Goal: Task Accomplishment & Management: Complete application form

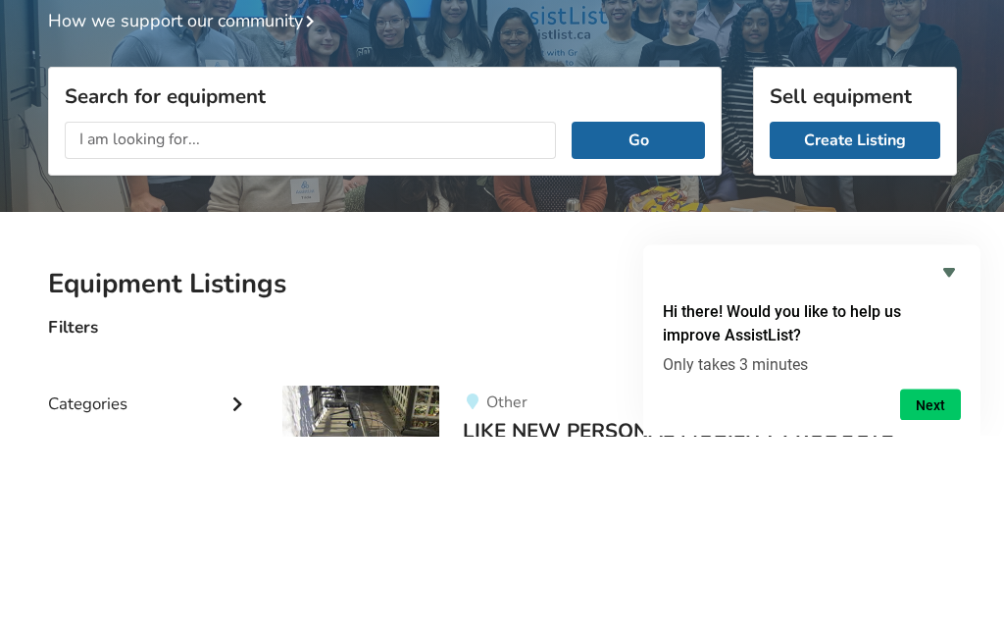
click at [859, 316] on link "Create Listing" at bounding box center [855, 334] width 171 height 37
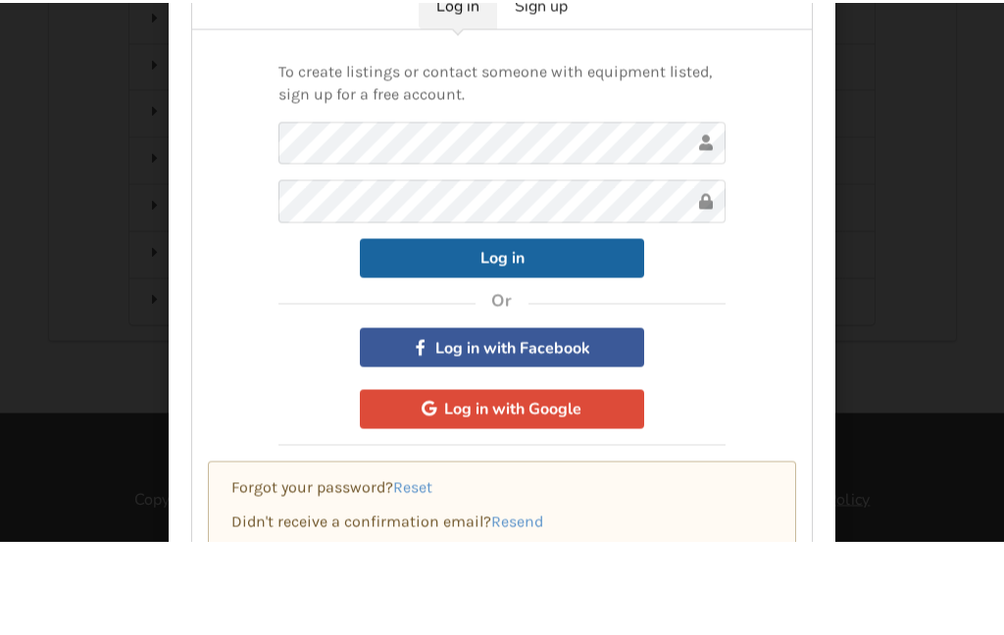
scroll to position [239, 0]
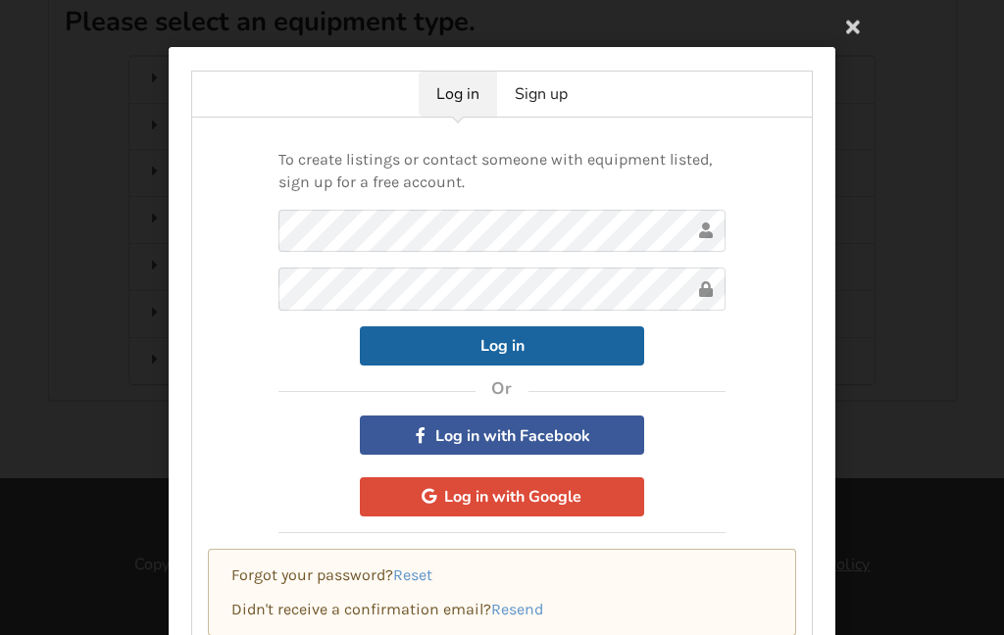
click at [545, 104] on link "Sign up" at bounding box center [541, 94] width 88 height 45
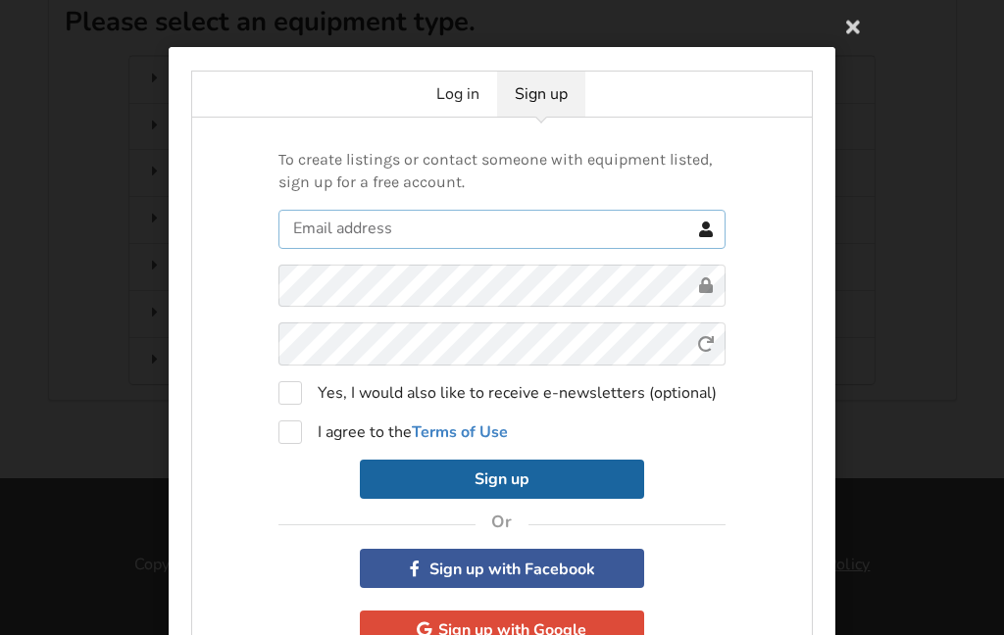
click at [439, 220] on input "text" at bounding box center [502, 229] width 447 height 39
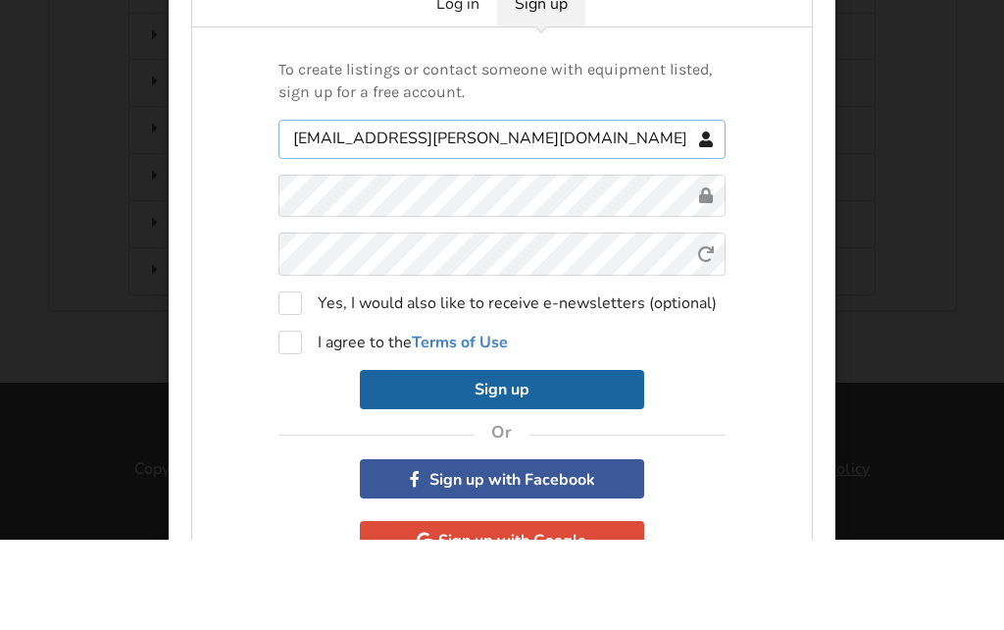
type input "[EMAIL_ADDRESS][PERSON_NAME][DOMAIN_NAME]"
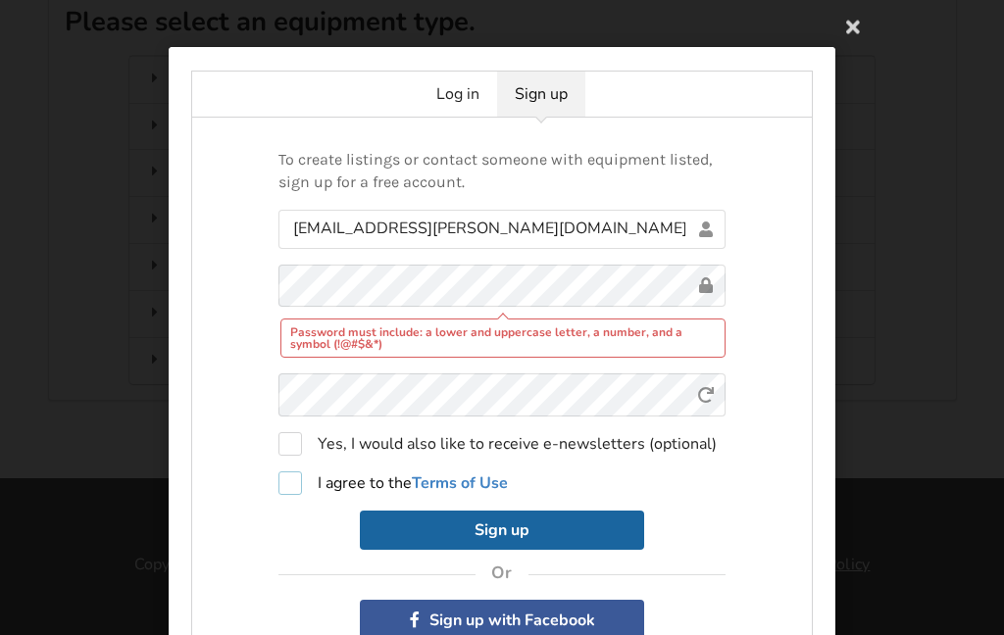
click at [294, 487] on label "I agree to the Terms of Use" at bounding box center [393, 484] width 229 height 24
checkbox input "true"
click at [537, 538] on button "Sign up" at bounding box center [502, 530] width 284 height 39
click at [541, 524] on button "Sign up" at bounding box center [502, 530] width 284 height 39
click at [540, 529] on button "Sign up" at bounding box center [502, 530] width 284 height 39
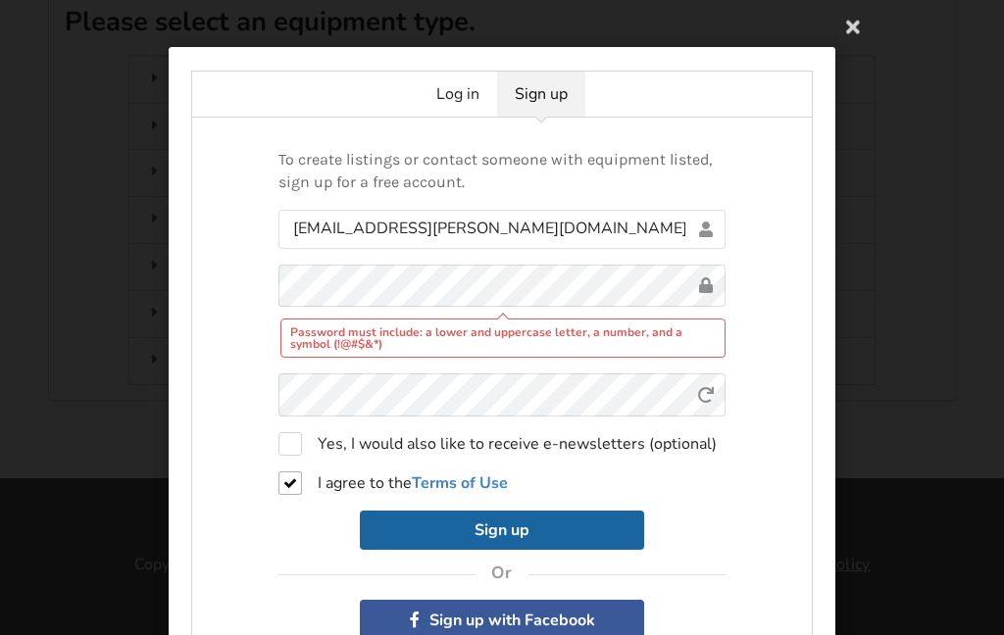
click at [517, 534] on button "Sign up" at bounding box center [502, 530] width 284 height 39
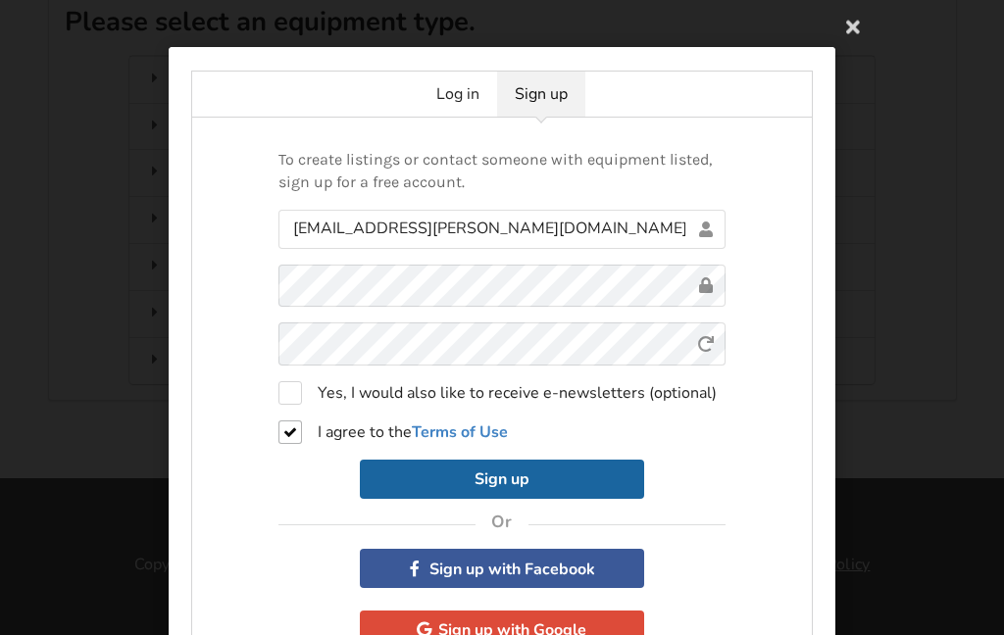
click at [542, 484] on button "Sign up" at bounding box center [502, 479] width 284 height 39
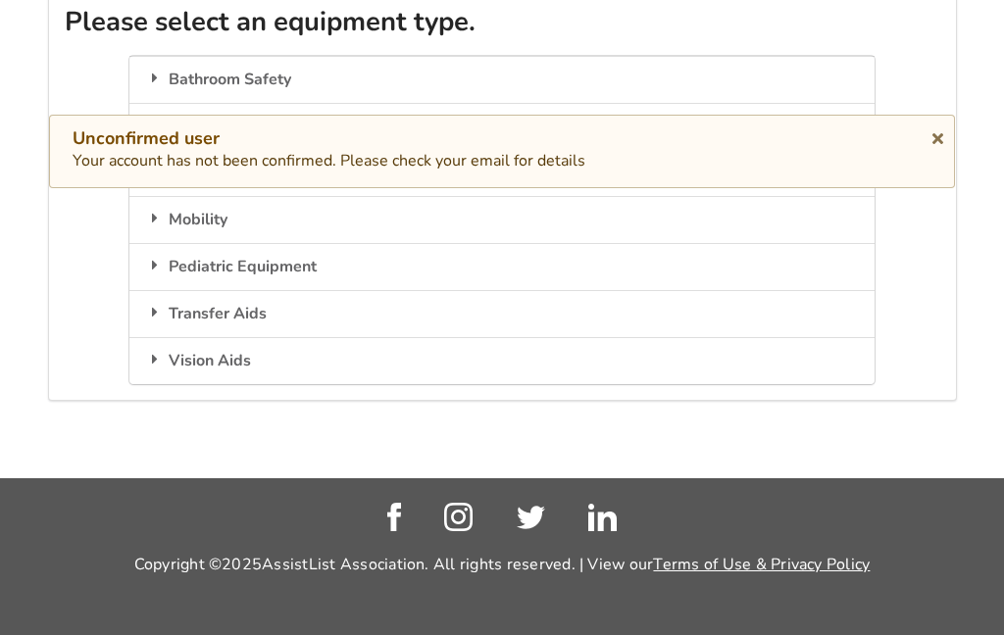
click at [944, 137] on icon at bounding box center [938, 135] width 19 height 16
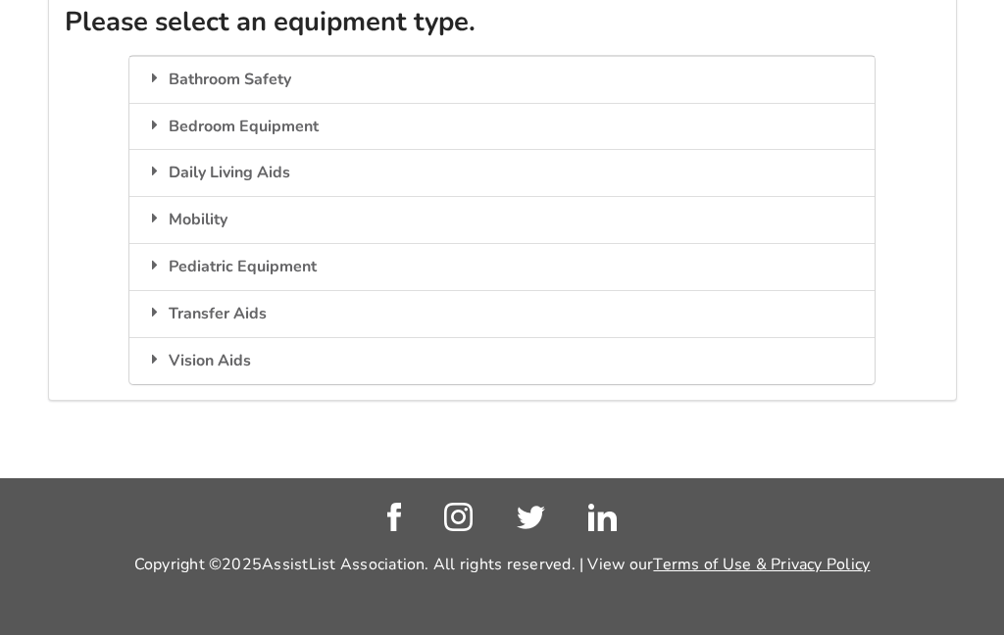
click at [371, 105] on div "Bedroom Equipment" at bounding box center [501, 126] width 744 height 47
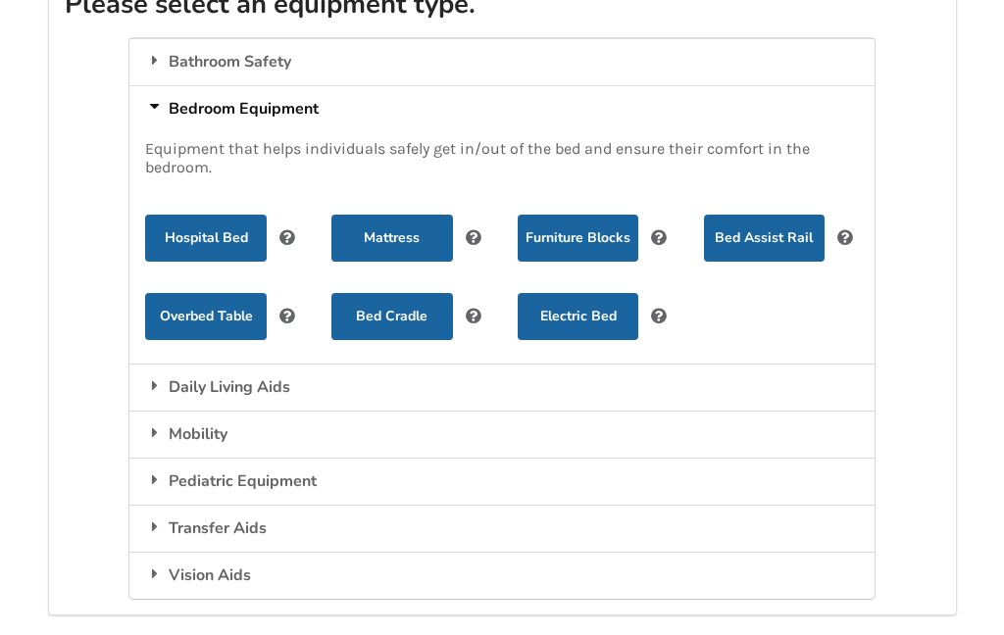
click at [245, 241] on button "Hospital Bed" at bounding box center [205, 238] width 121 height 47
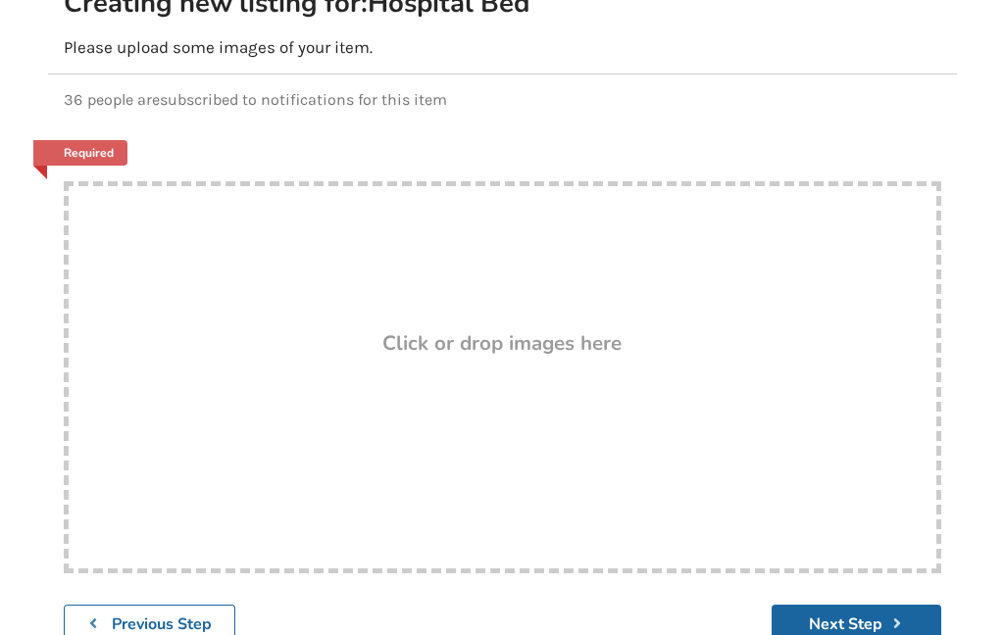
click at [613, 403] on div "Drop here! Click or drop images here" at bounding box center [503, 377] width 878 height 392
type input "C:\fakepath\IMG_0744.jpeg"
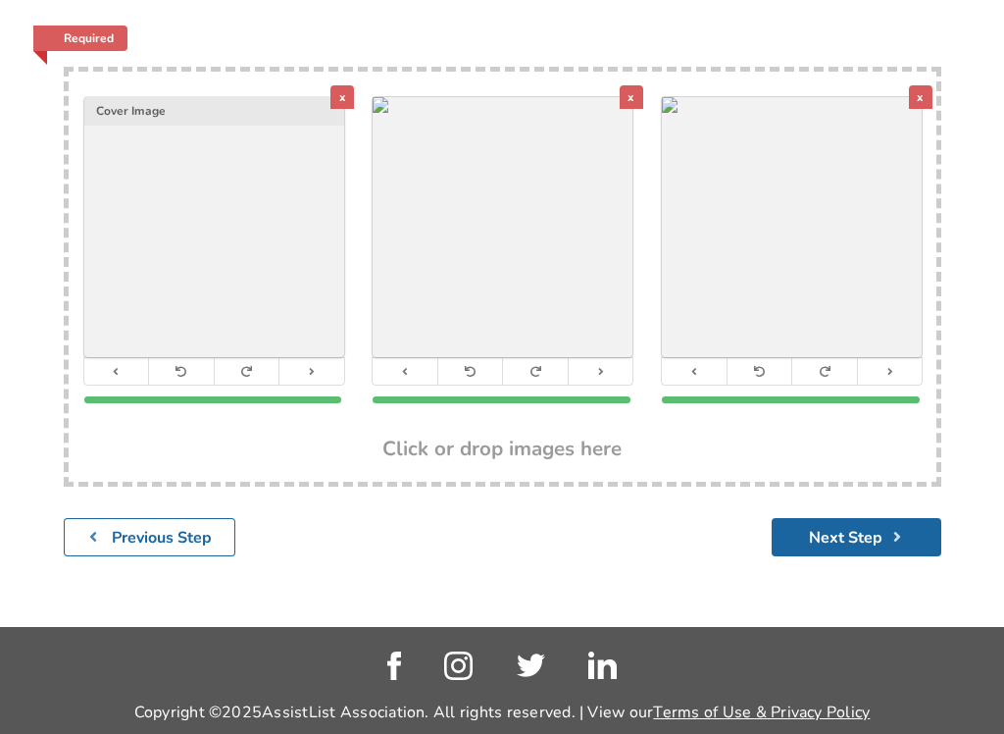
scroll to position [354, 0]
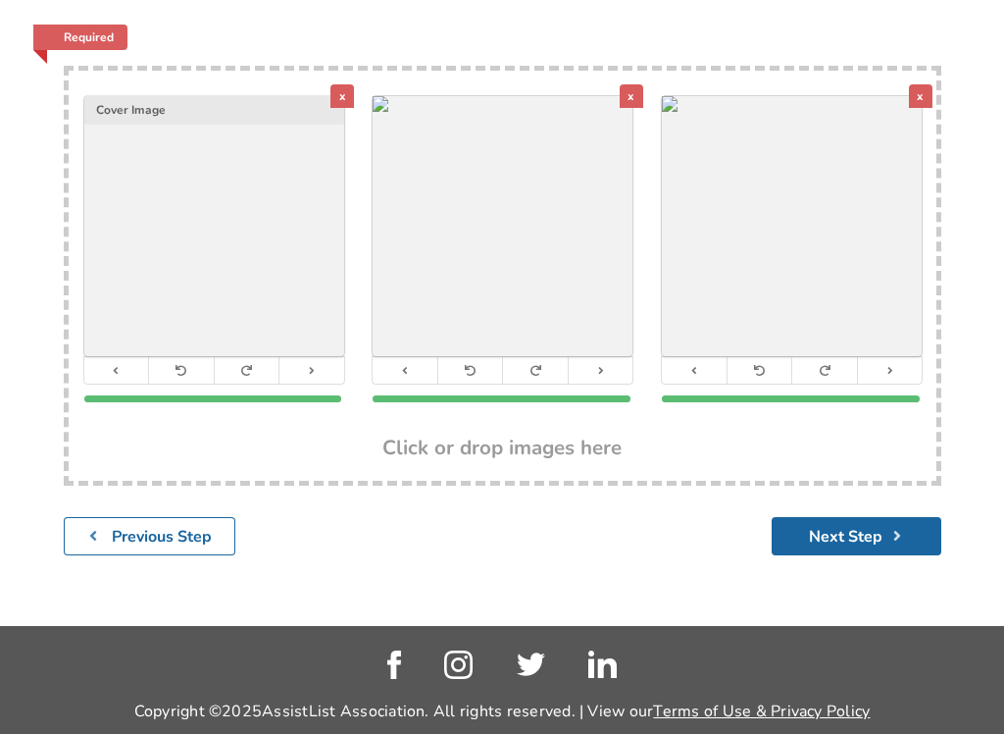
click at [828, 538] on button "Next Step" at bounding box center [857, 537] width 170 height 38
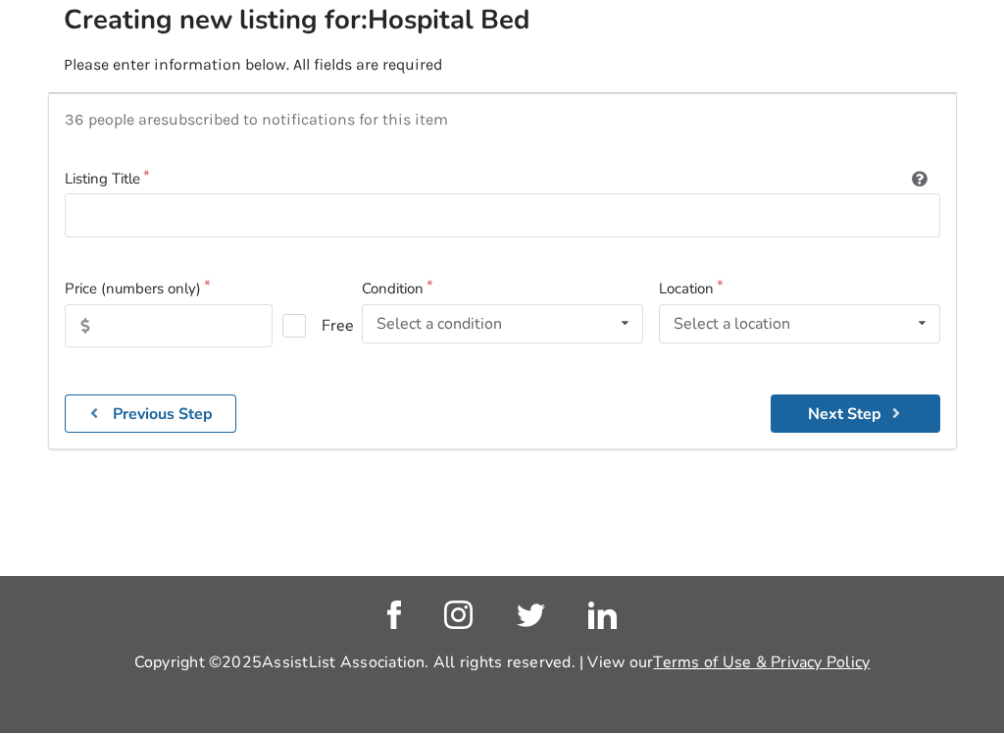
scroll to position [276, 0]
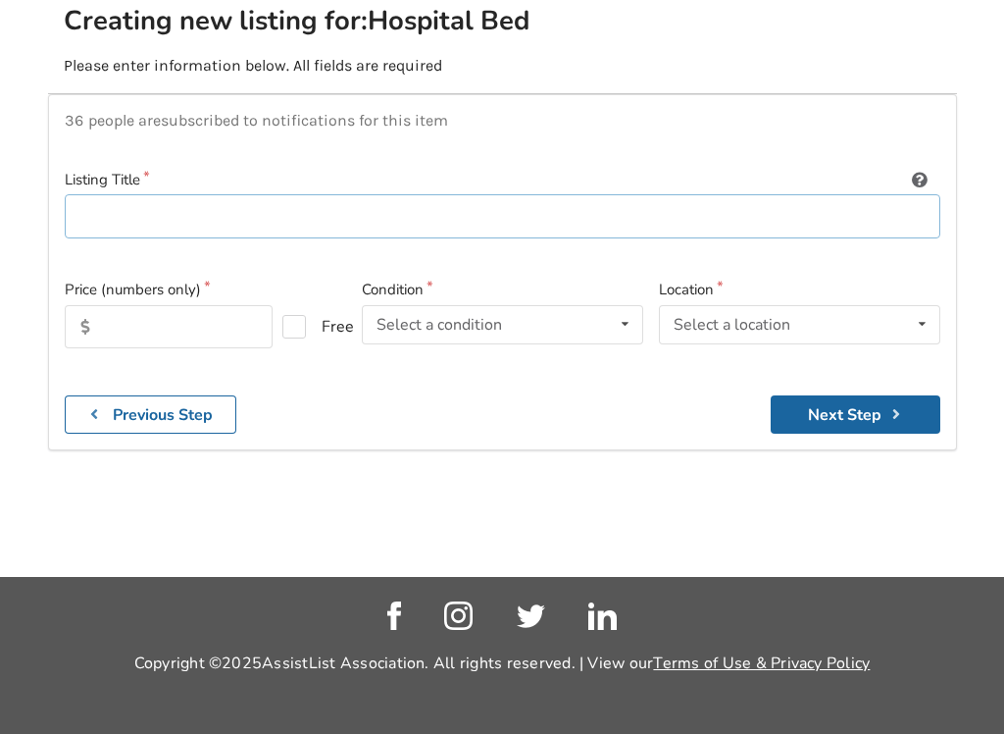
click at [153, 194] on input at bounding box center [503, 216] width 876 height 44
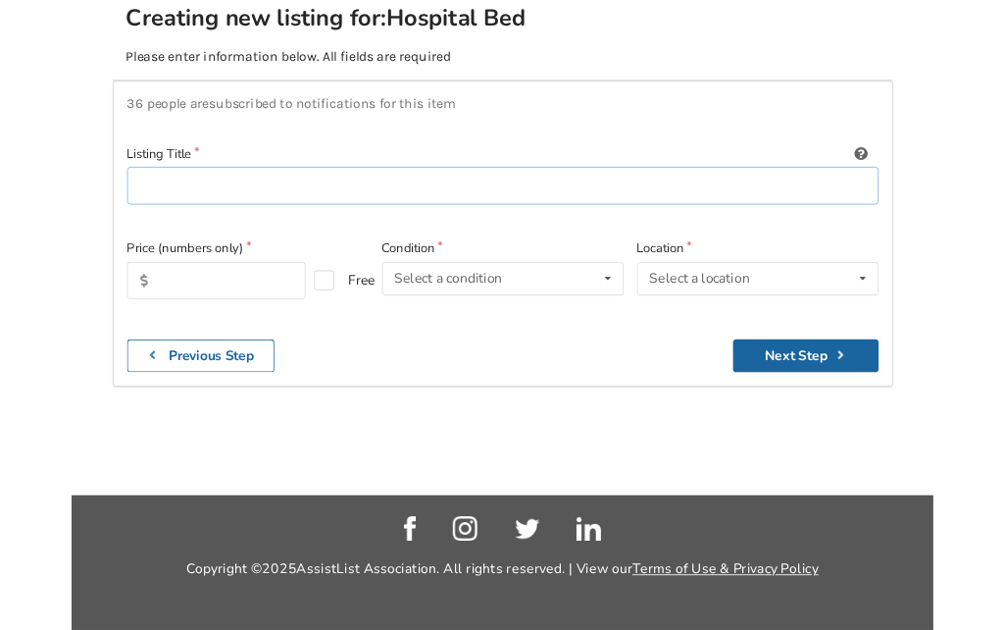
scroll to position [227, 0]
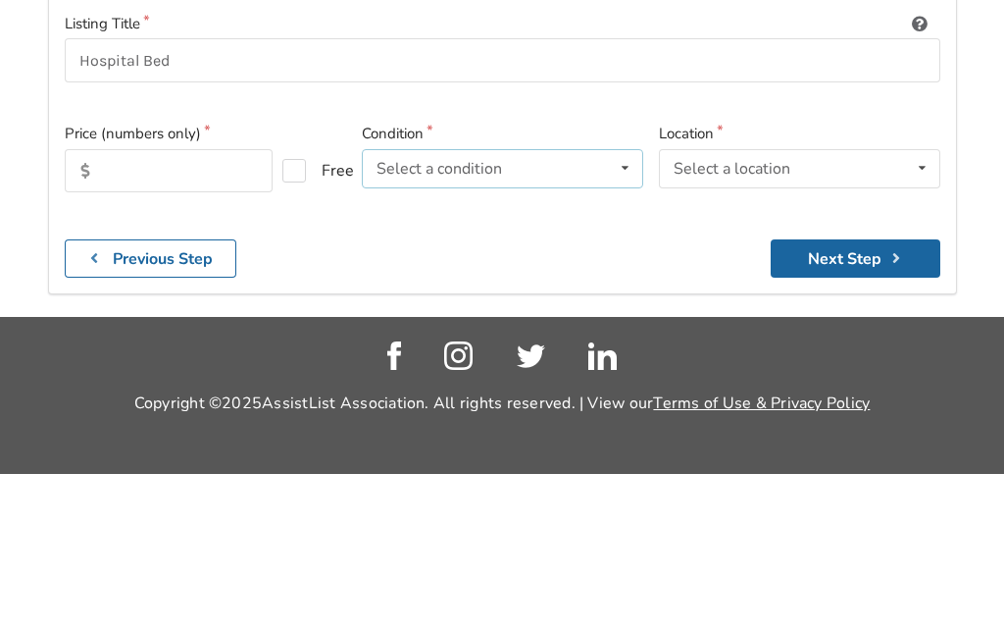
click at [624, 306] on icon at bounding box center [625, 324] width 28 height 36
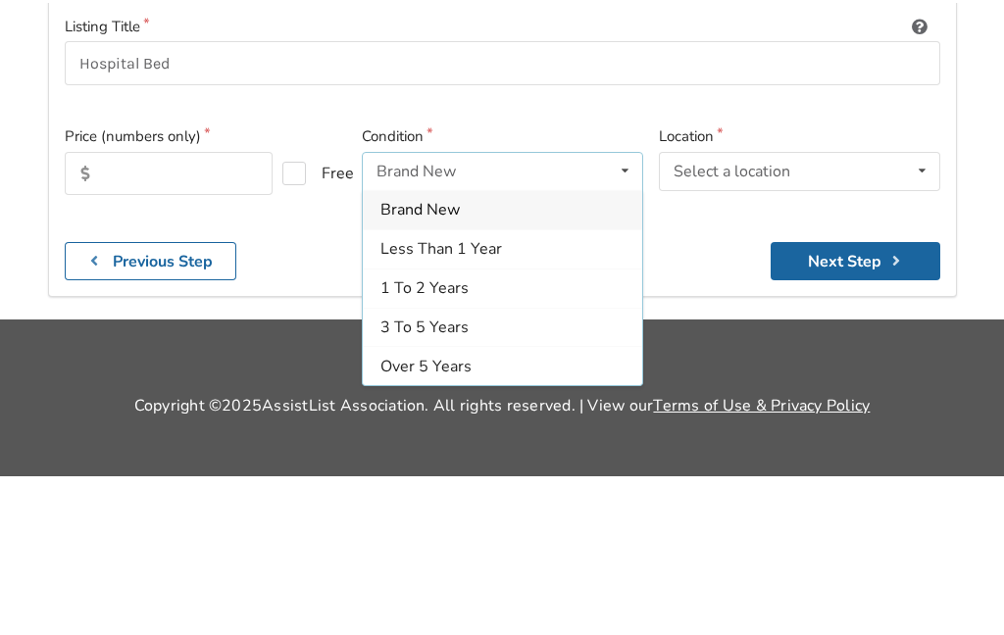
scroll to position [276, 0]
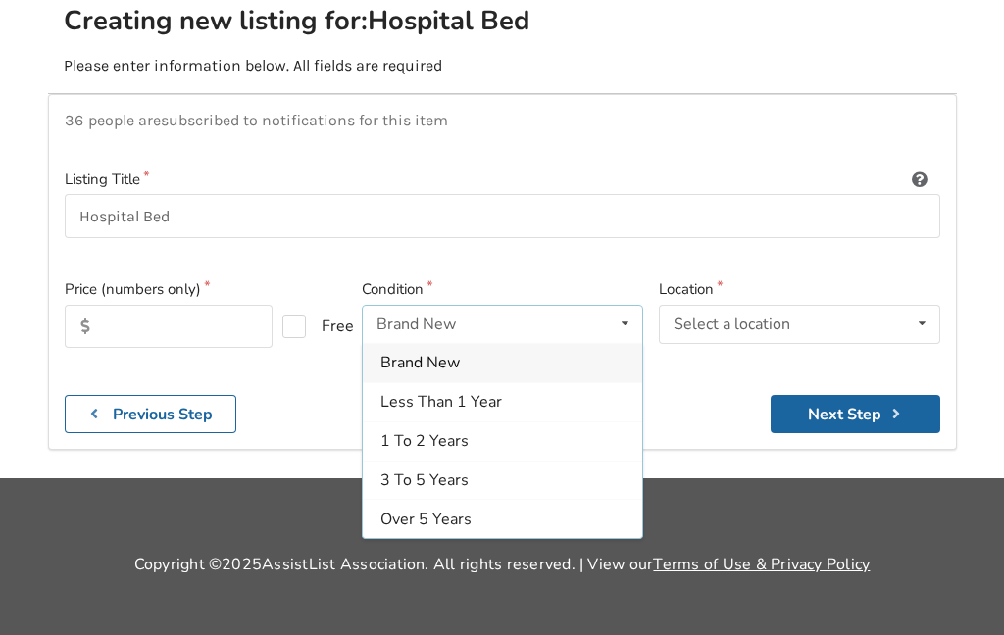
click at [435, 470] on span "3 To 5 Years" at bounding box center [425, 481] width 88 height 22
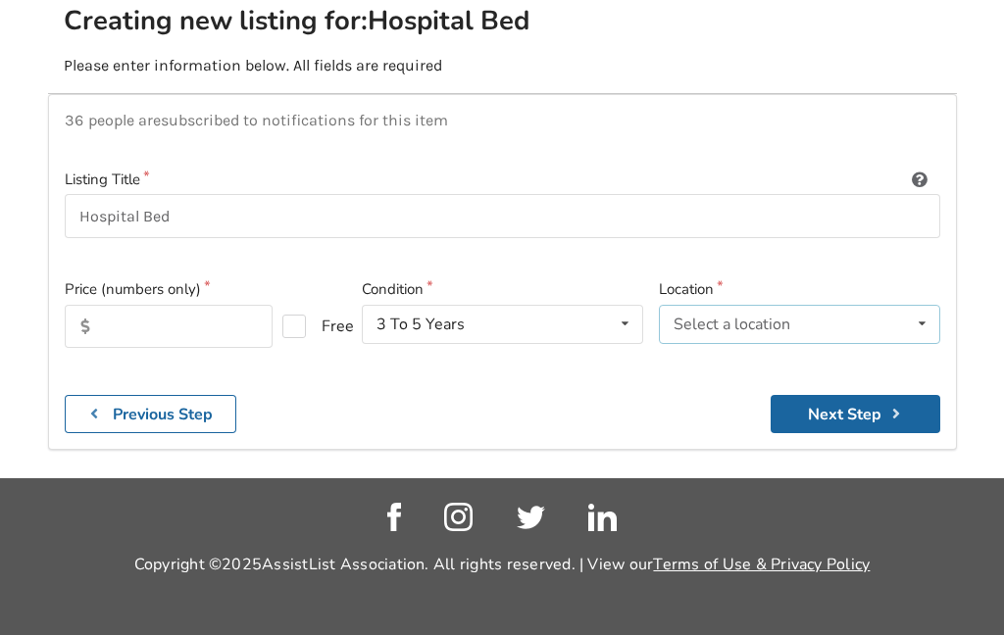
click at [918, 306] on icon at bounding box center [922, 324] width 28 height 36
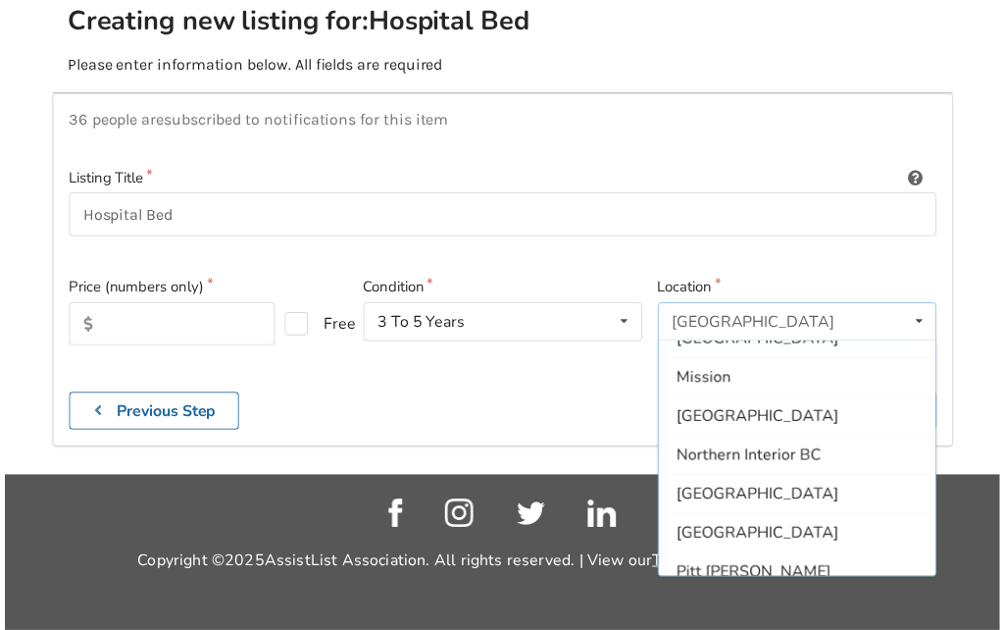
scroll to position [260, 0]
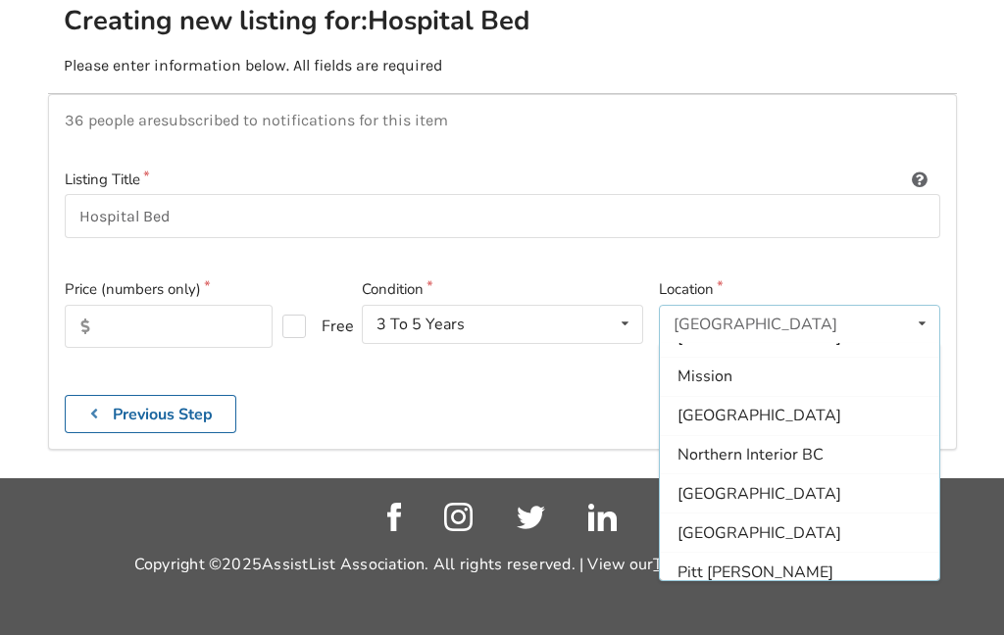
click at [715, 367] on span "Mission" at bounding box center [705, 378] width 55 height 22
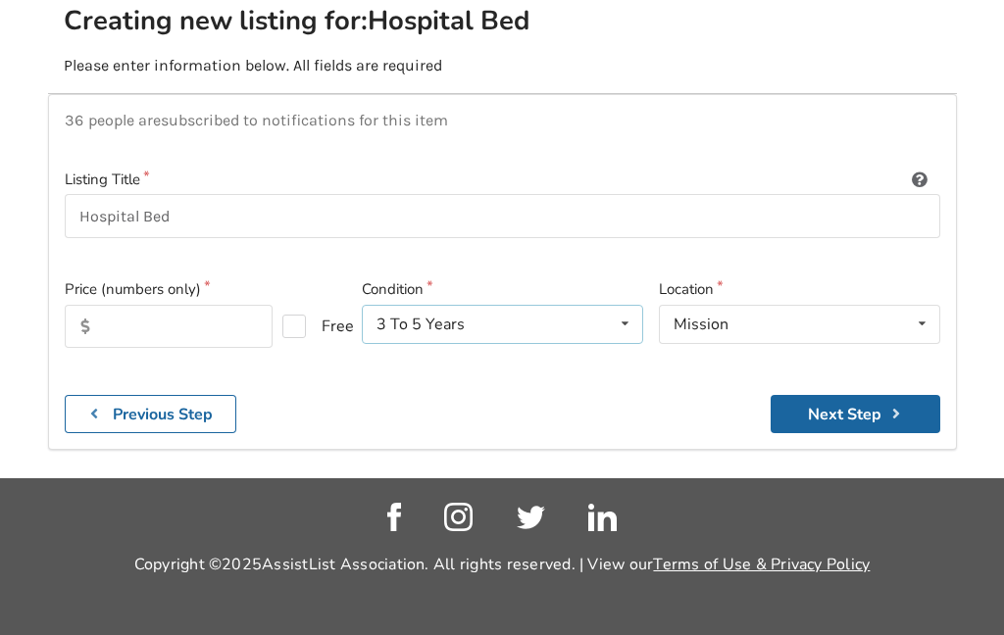
click at [621, 306] on icon at bounding box center [625, 324] width 28 height 36
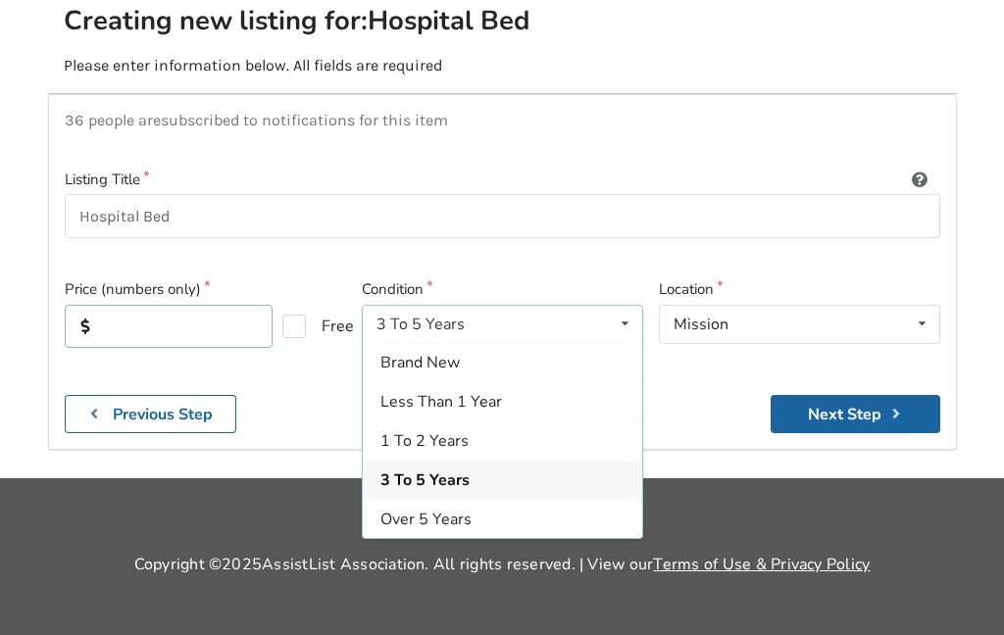
click at [210, 305] on input "text" at bounding box center [169, 326] width 209 height 43
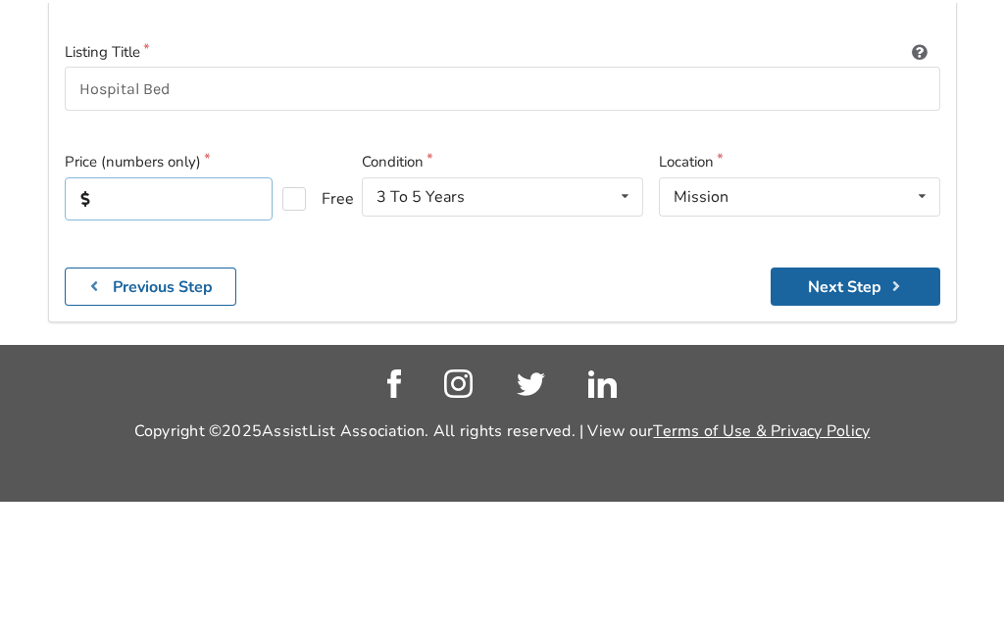
scroll to position [270, 0]
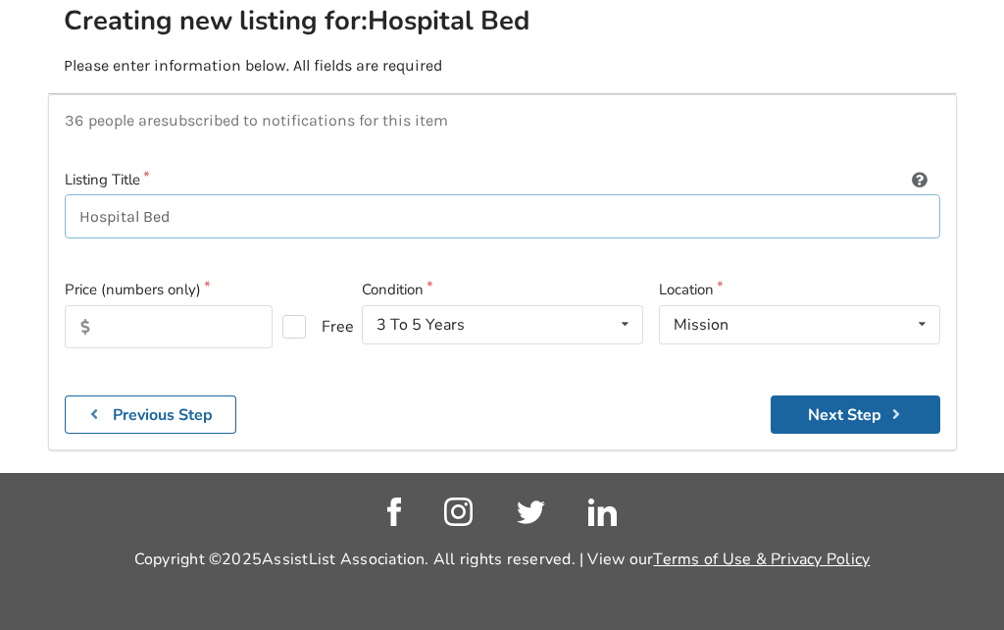
click at [238, 194] on input "Hospital Bed" at bounding box center [503, 216] width 876 height 44
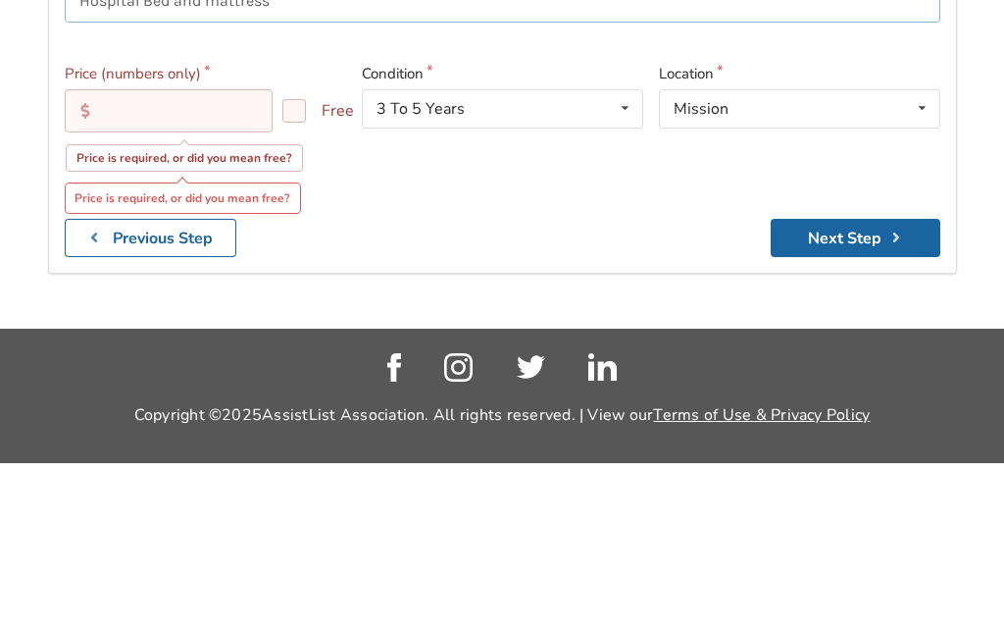
type input "Hospital Bed and mattress"
click at [190, 257] on input "text" at bounding box center [169, 278] width 209 height 43
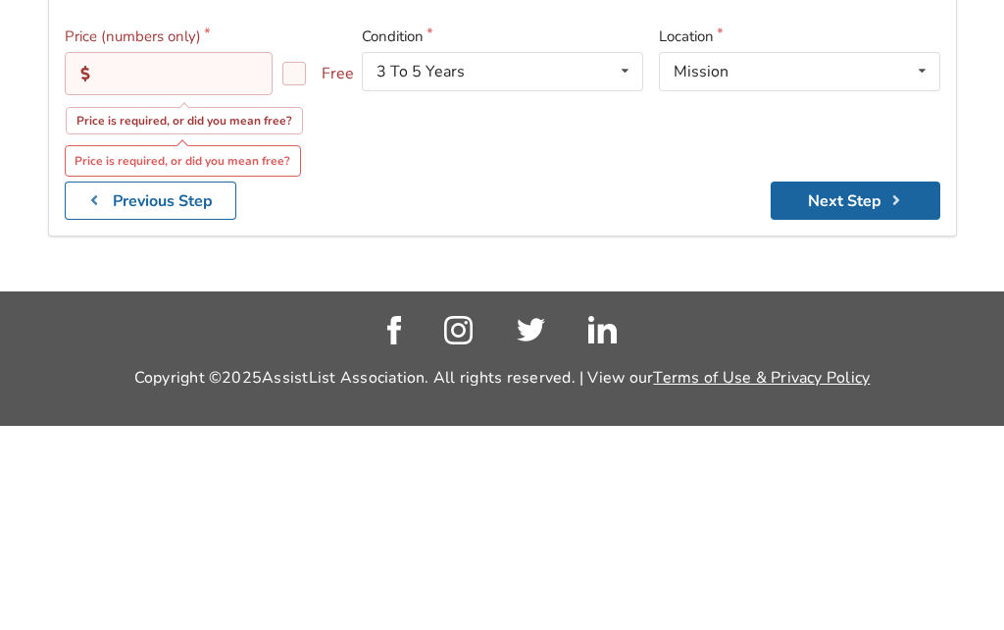
type input "W"
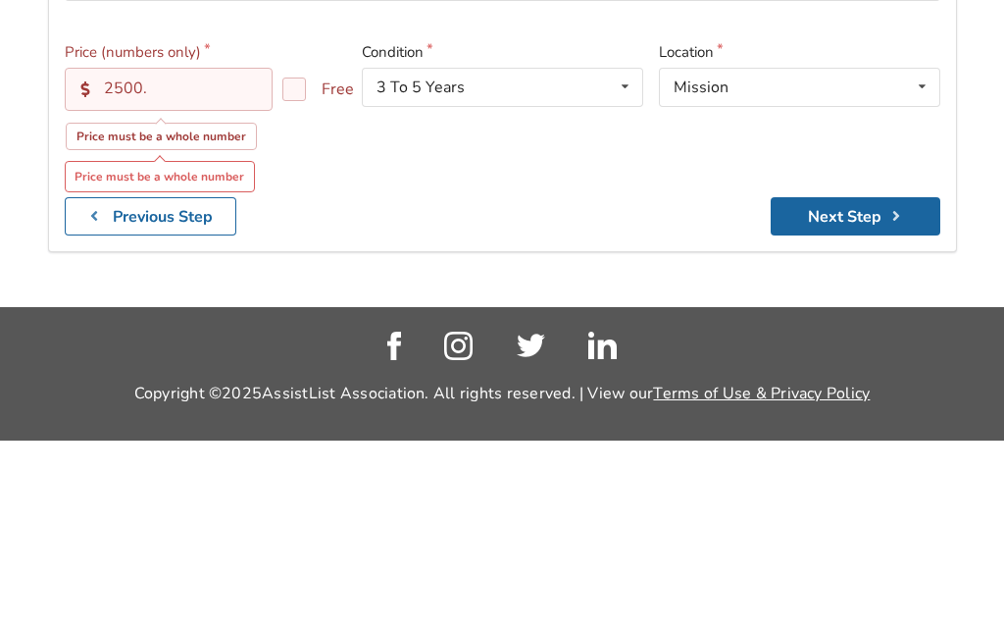
type input "2500"
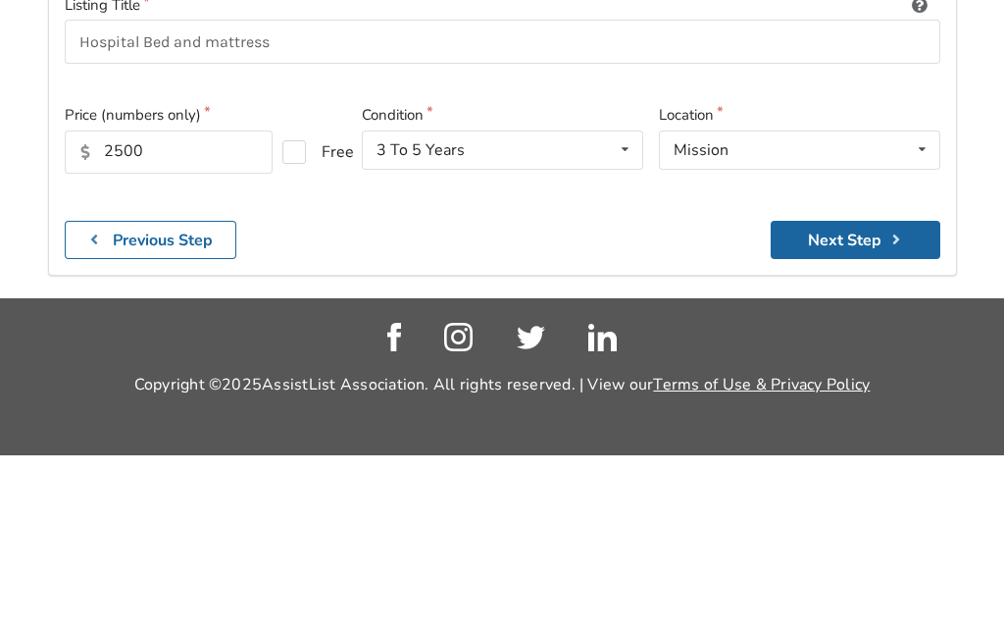
click at [171, 404] on b "Previous Step" at bounding box center [163, 415] width 100 height 22
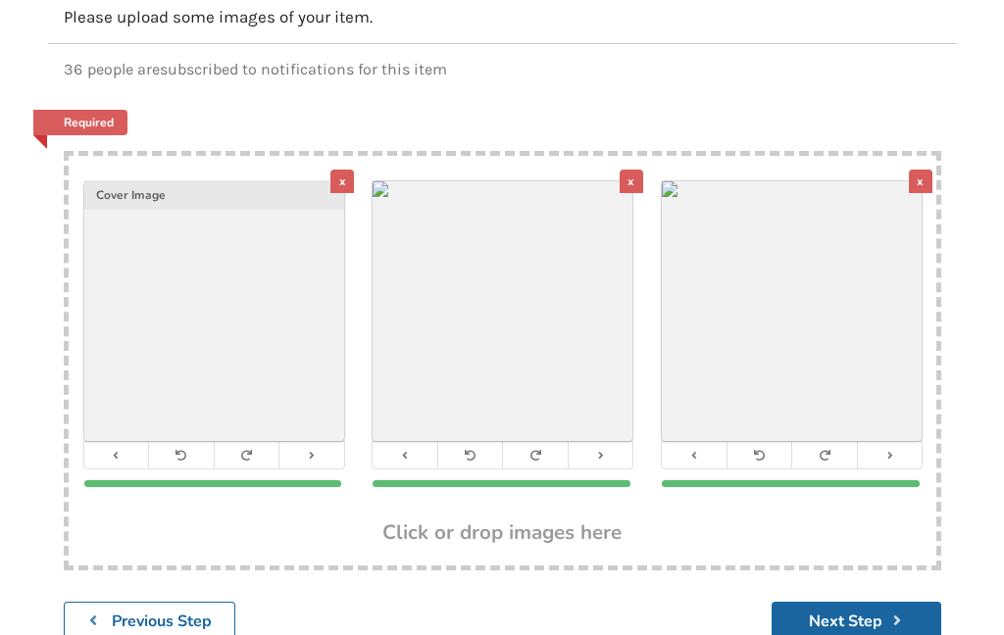
click at [525, 523] on h3 "Click or drop images here" at bounding box center [501, 532] width 239 height 25
type input "C:\fakepath\image.jpg"
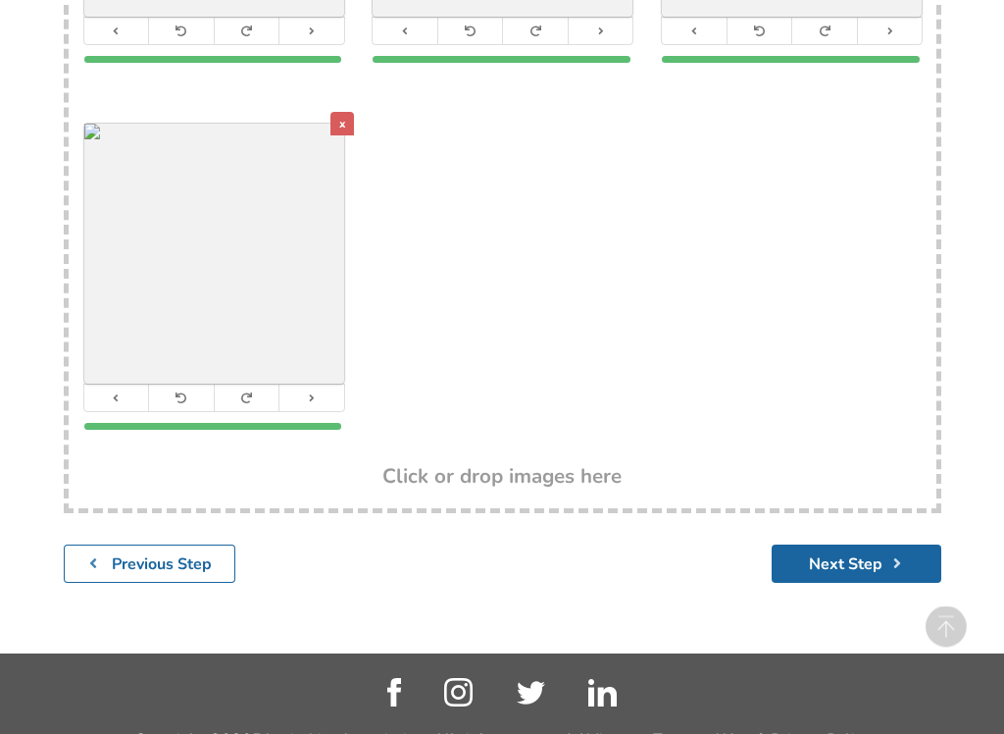
click at [828, 560] on button "Next Step" at bounding box center [857, 564] width 170 height 38
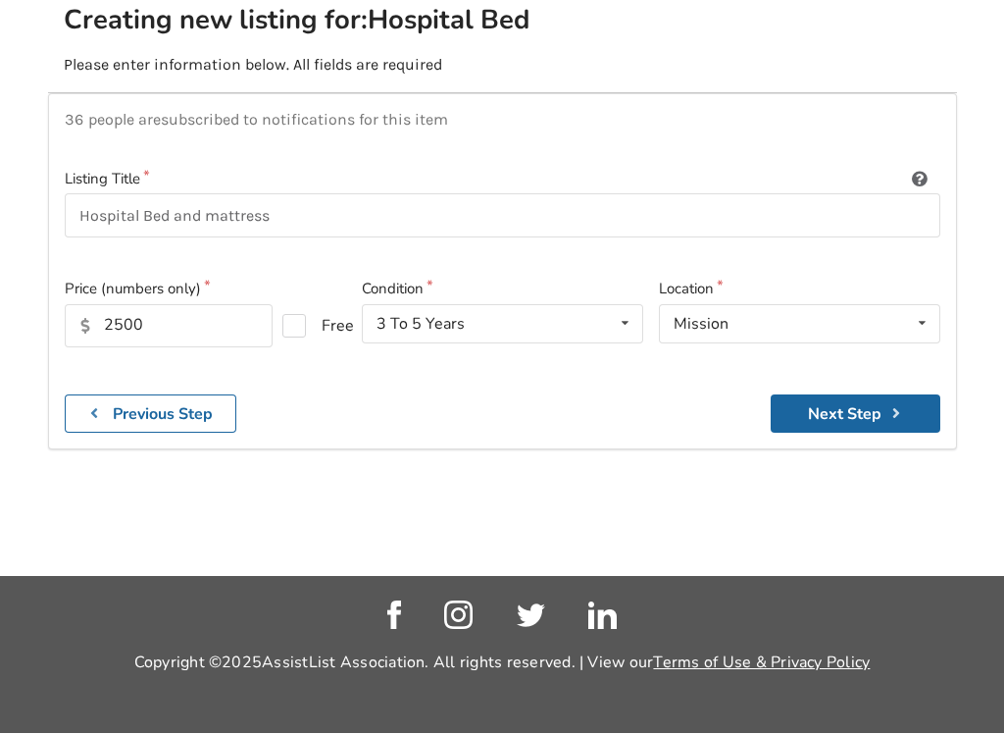
scroll to position [276, 0]
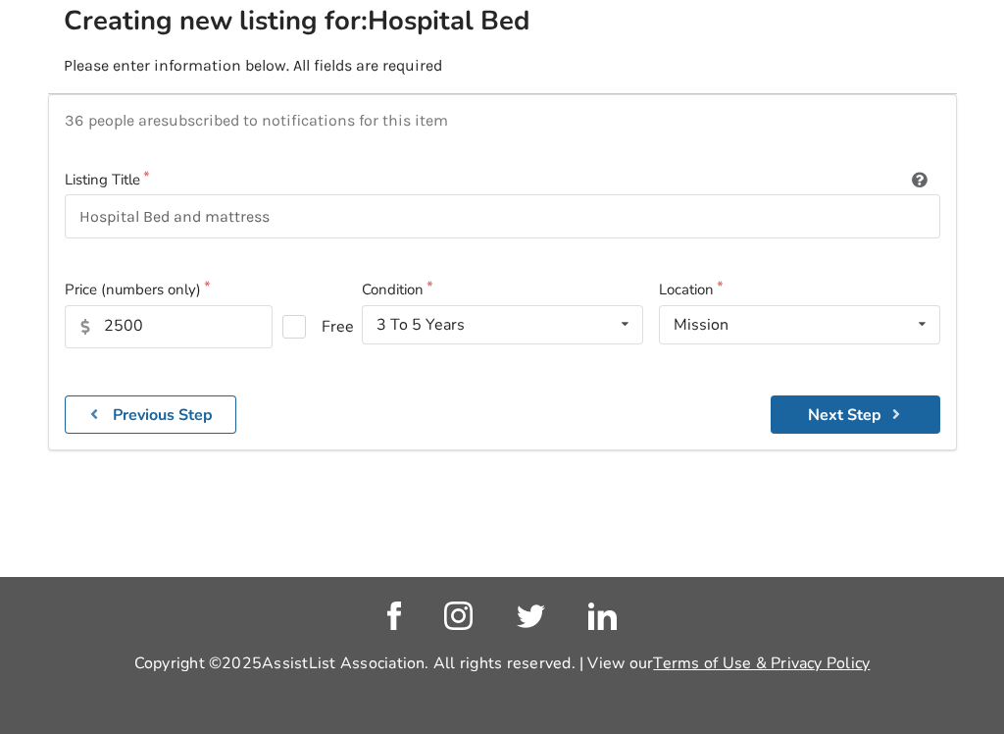
click at [840, 395] on button "Next Step" at bounding box center [856, 414] width 170 height 38
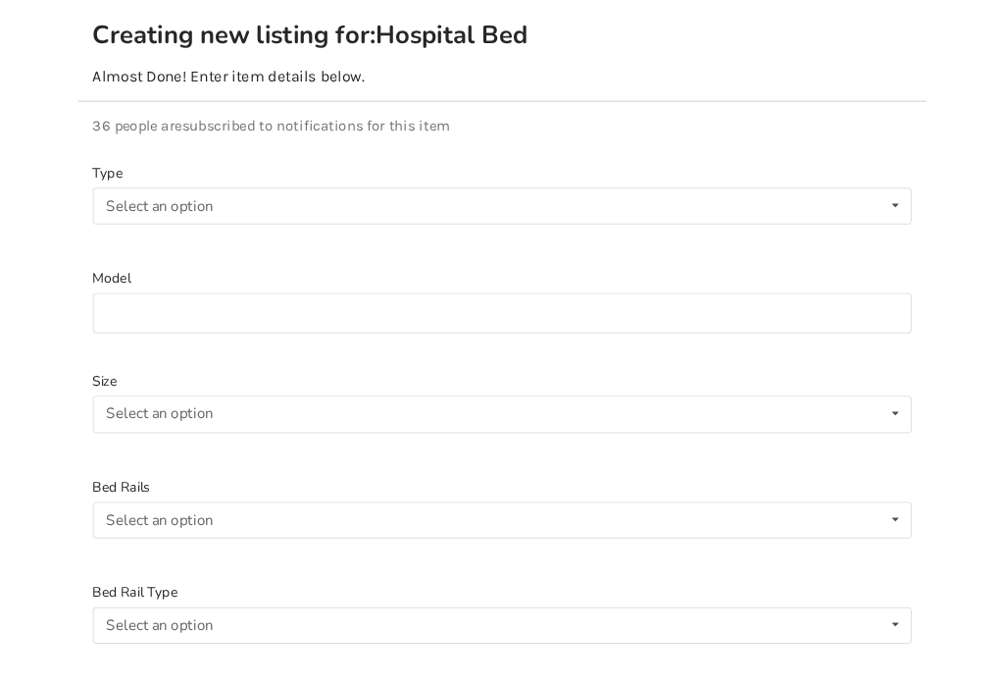
scroll to position [205, 0]
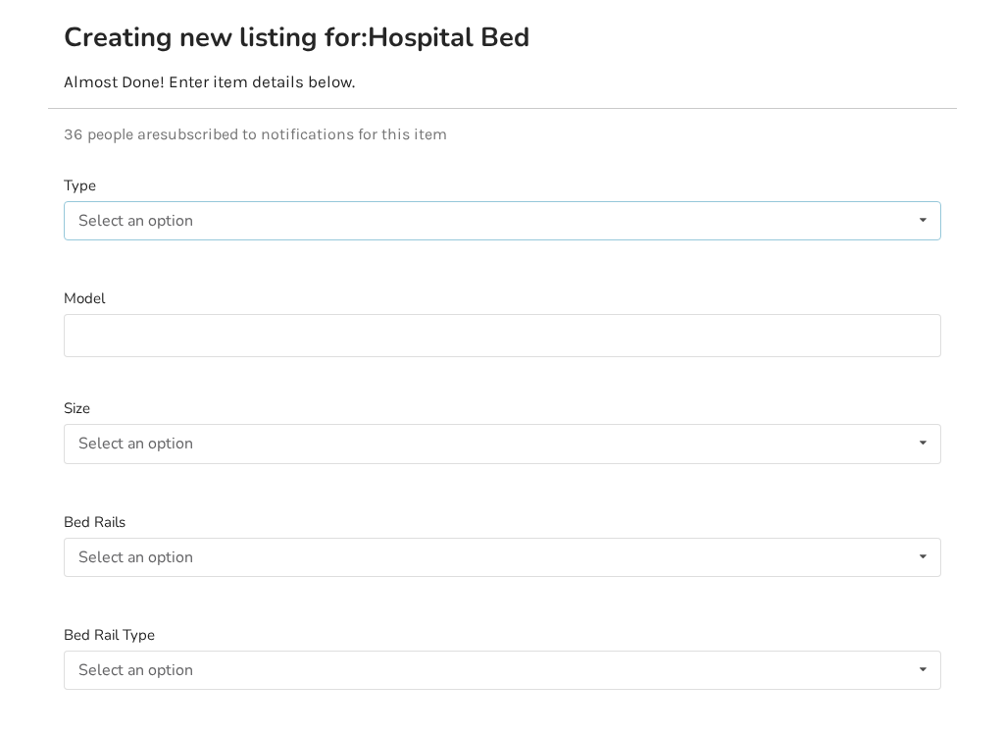
click at [273, 215] on div "Select an option Electric Manual" at bounding box center [503, 220] width 878 height 39
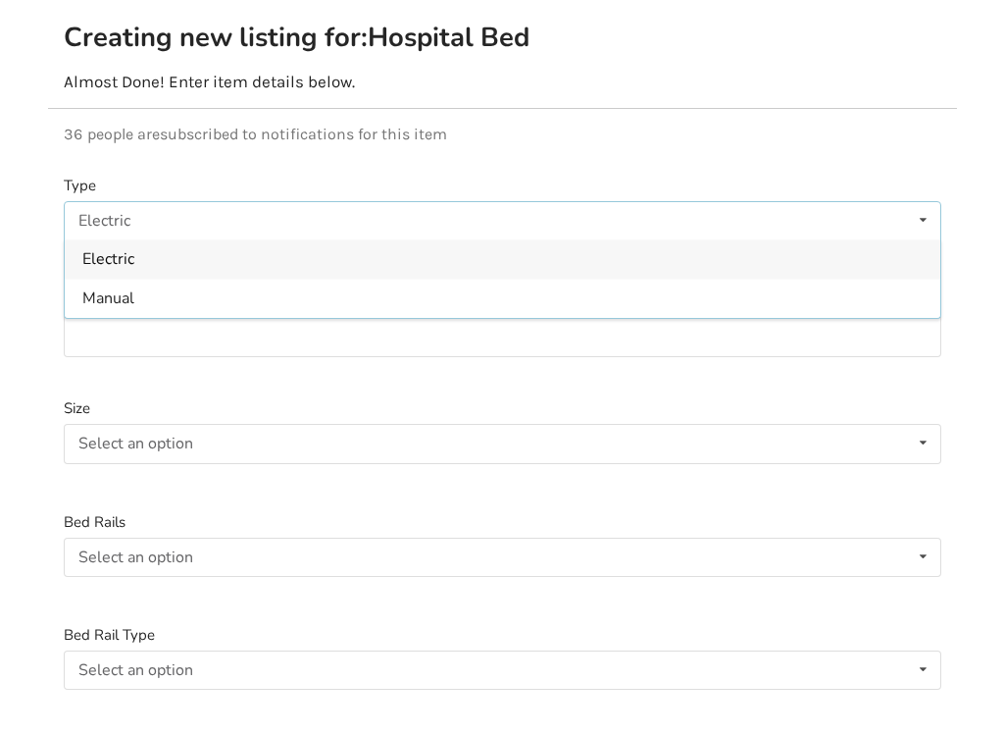
click at [148, 263] on div "Electric" at bounding box center [503, 258] width 876 height 39
click at [323, 339] on input at bounding box center [503, 336] width 878 height 44
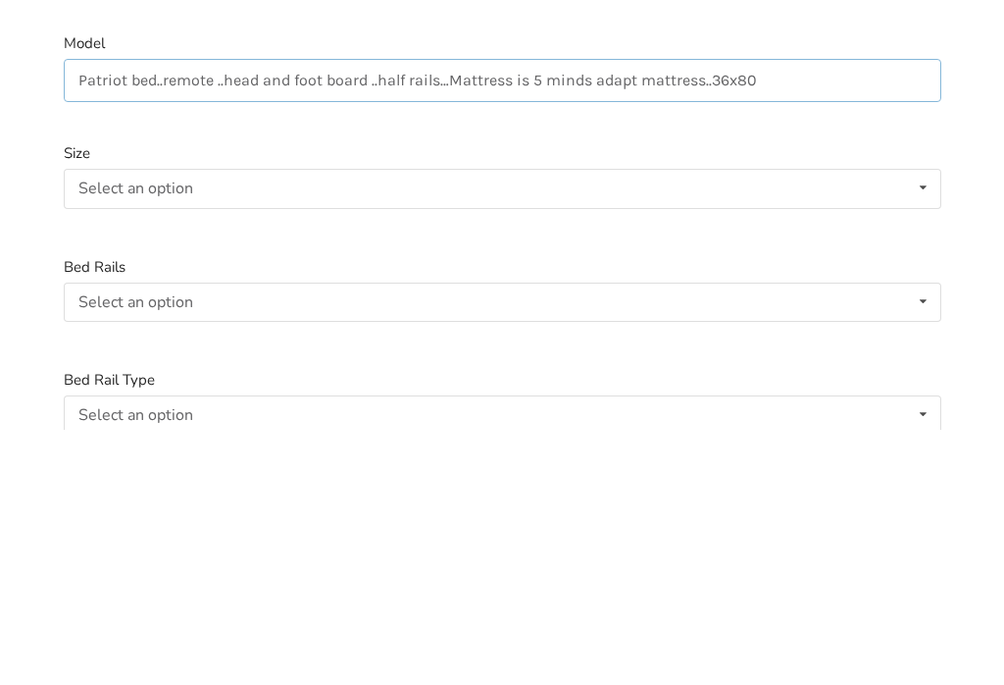
type input "Patriot bed..remote ..head and foot board ..half rails…Mattress is 5 minds adap…"
click at [206, 424] on div "Select an option Twin Double Queen" at bounding box center [503, 443] width 878 height 39
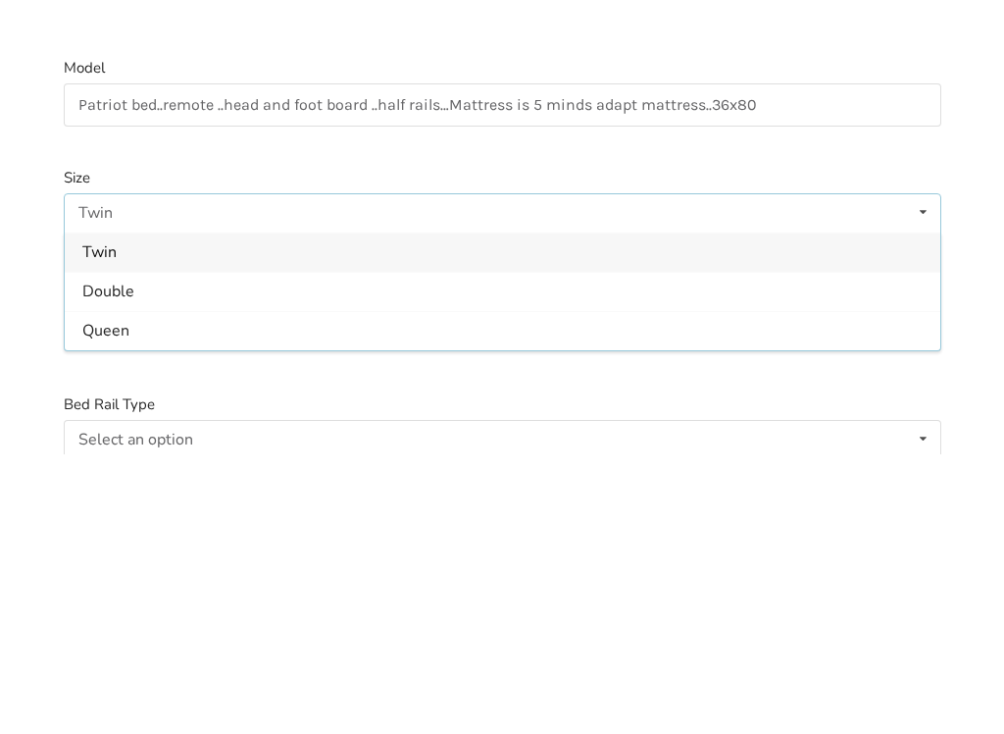
scroll to position [460, 0]
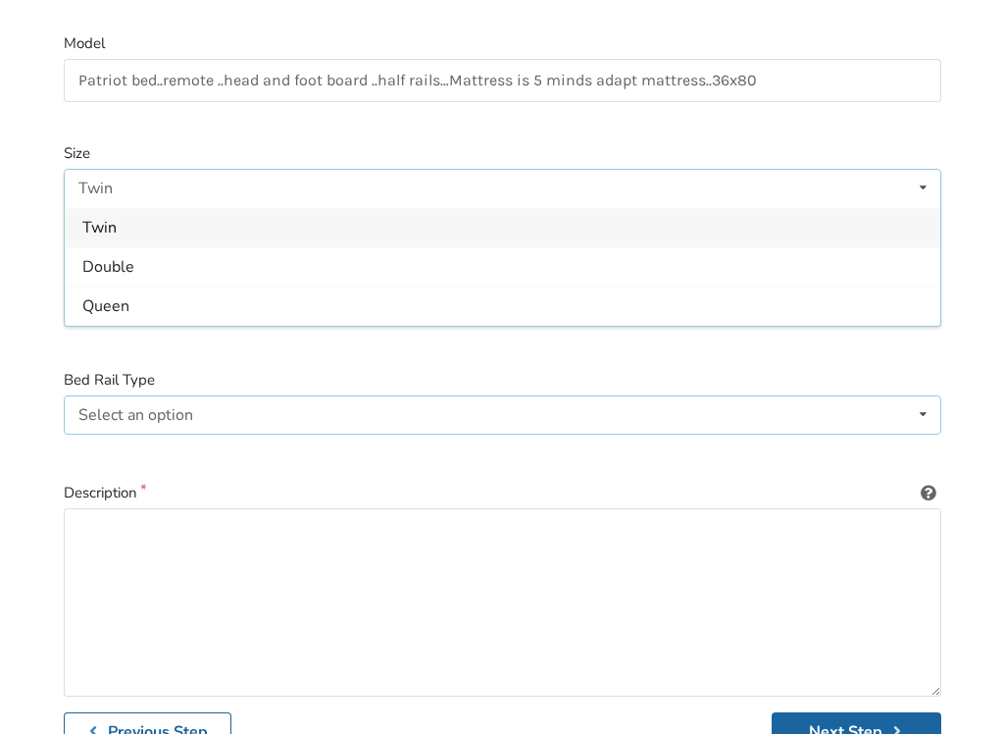
click at [272, 410] on div "Select an option Full-length Half-length Not Applicable" at bounding box center [503, 414] width 878 height 39
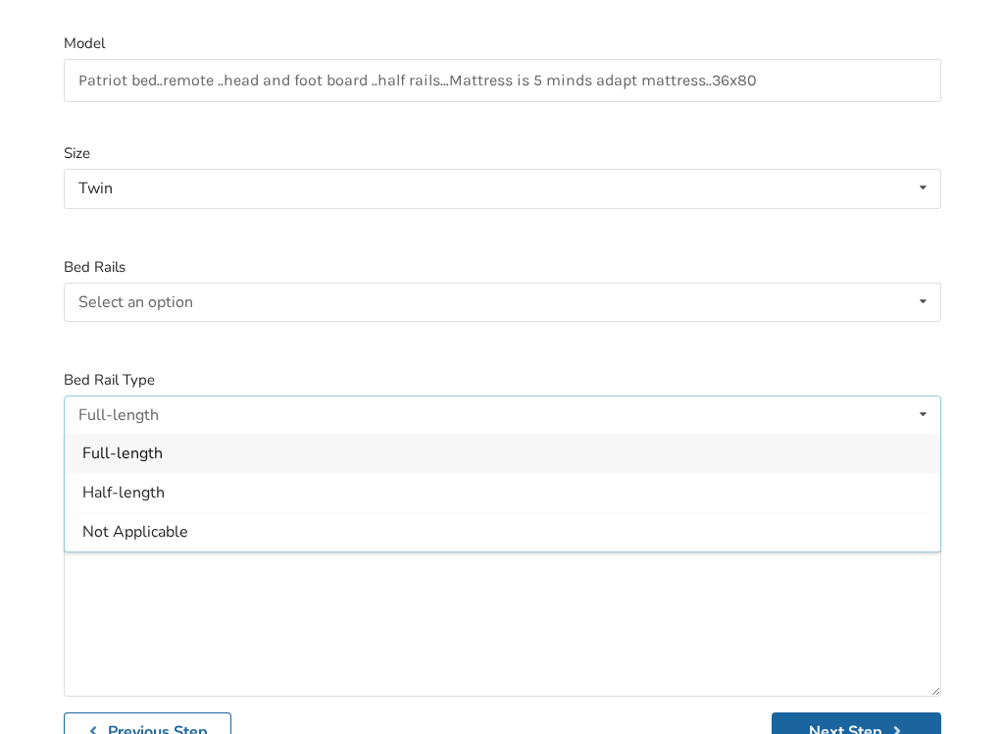
click at [158, 492] on span "Half-length" at bounding box center [123, 494] width 82 height 22
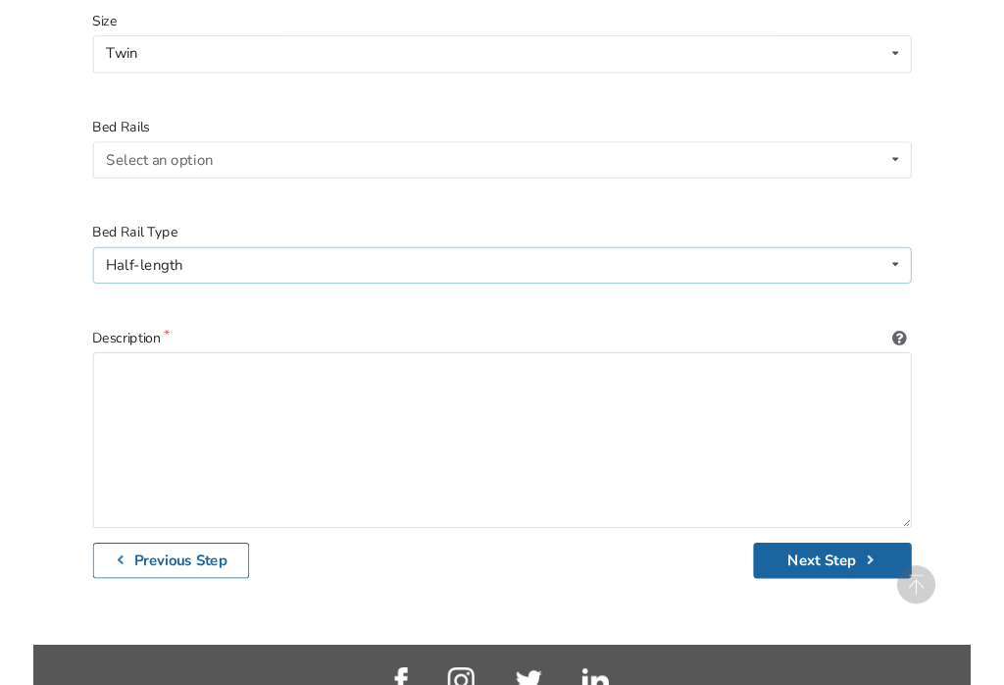
scroll to position [592, 0]
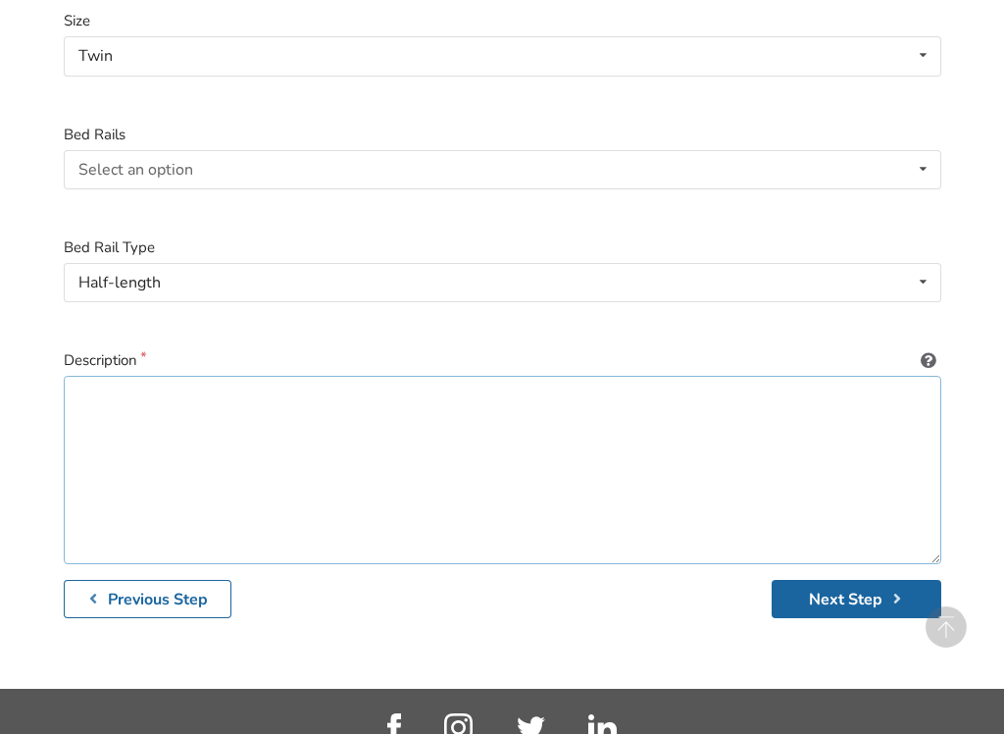
click at [206, 432] on textarea at bounding box center [503, 470] width 878 height 188
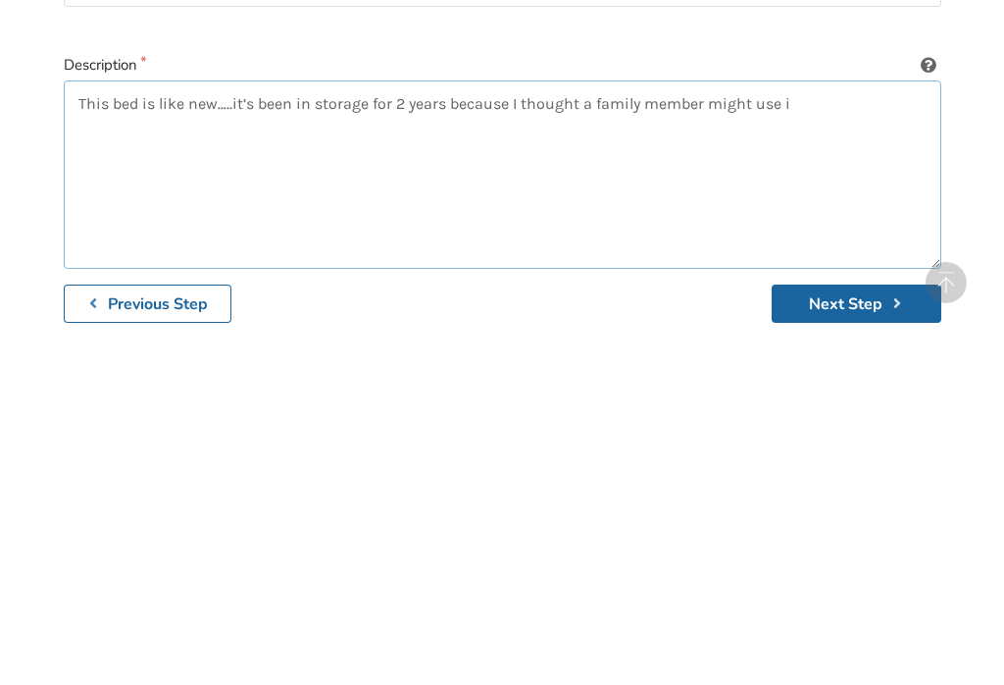
type textarea "This bed is like new…..it’s been in storage for 2 years because I thought a fam…"
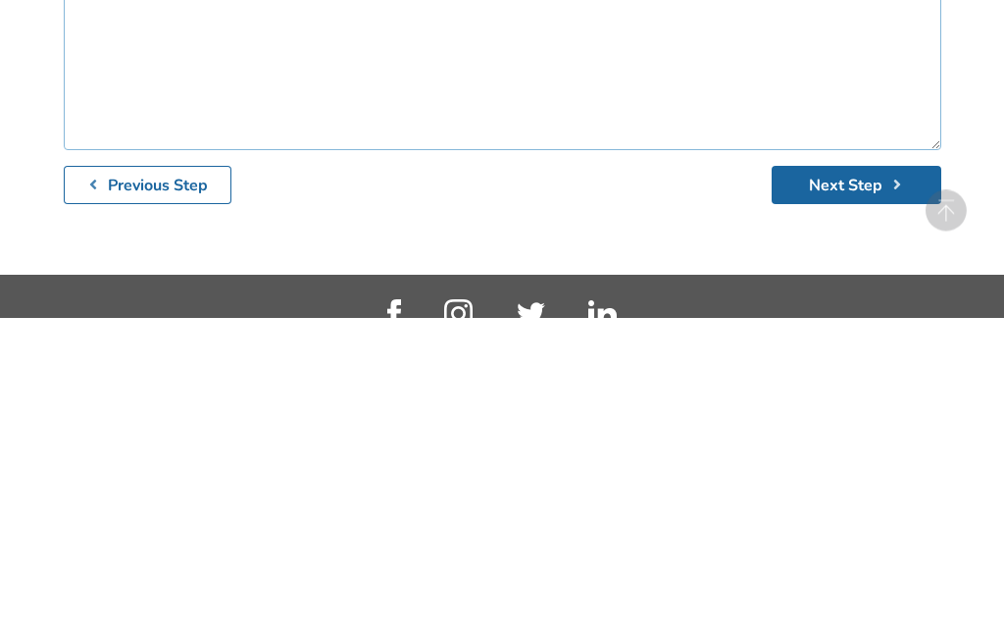
scroll to position [695, 0]
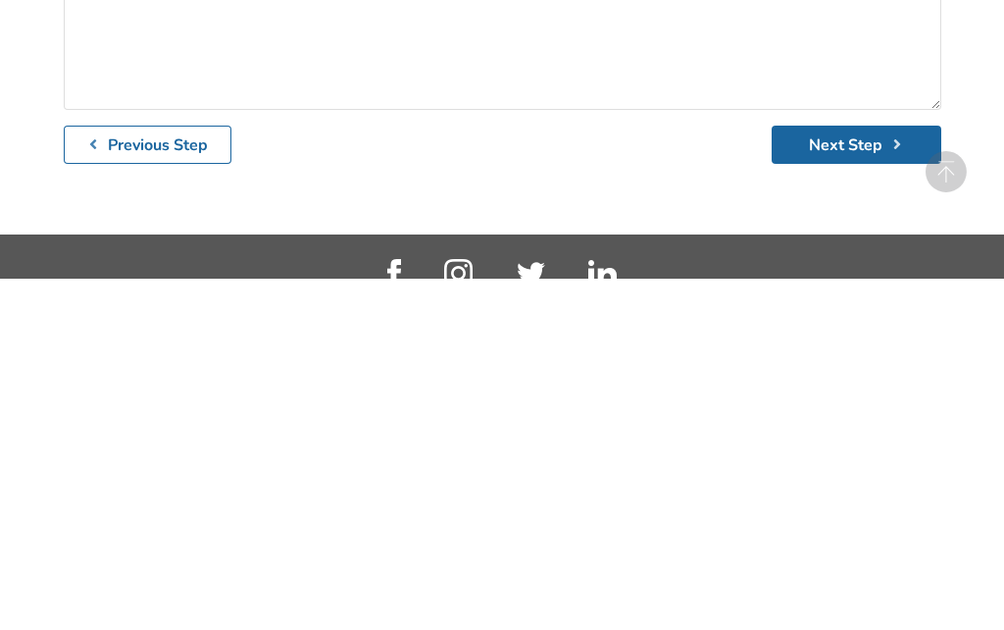
click at [846, 477] on button "Next Step" at bounding box center [857, 496] width 170 height 38
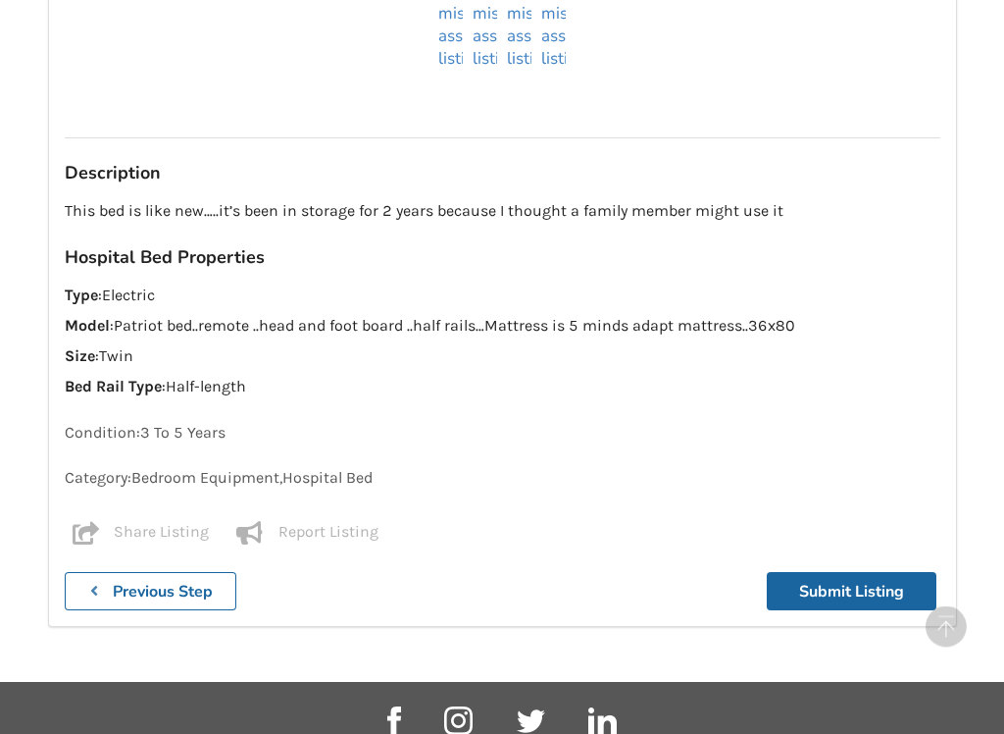
scroll to position [1113, 0]
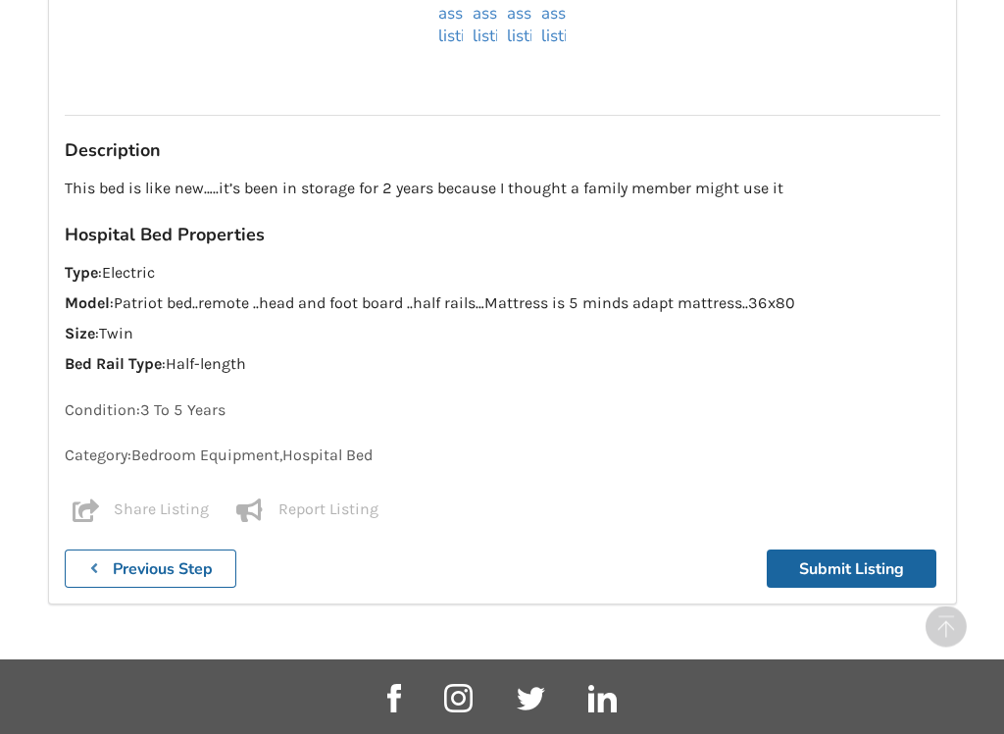
click at [842, 561] on button "Submit Listing" at bounding box center [852, 569] width 170 height 38
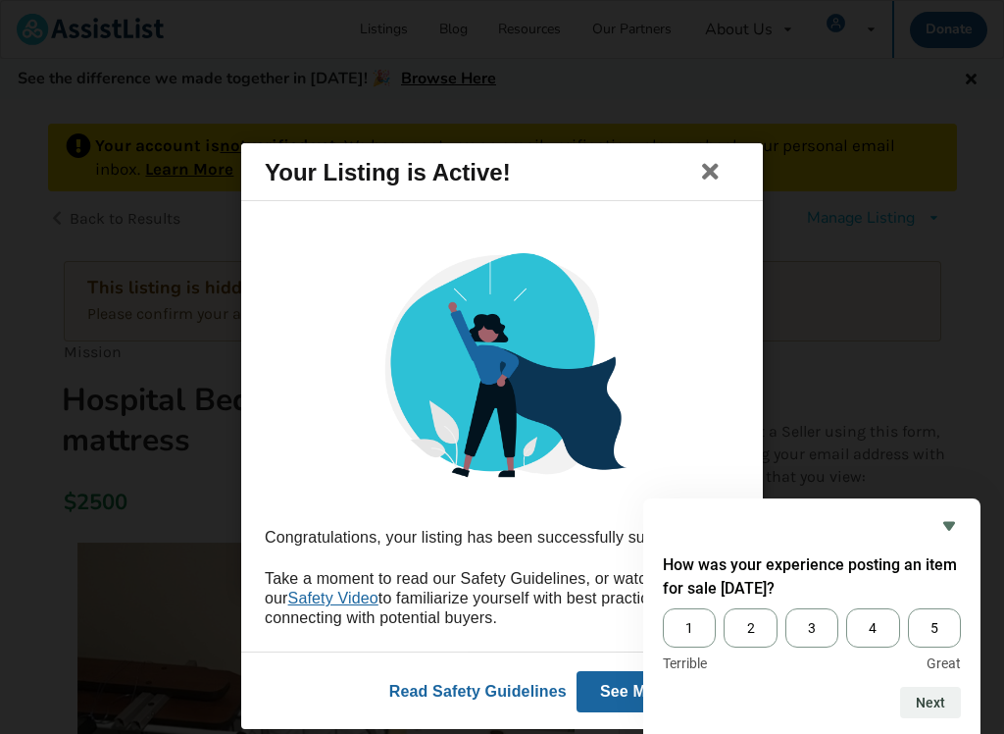
click at [869, 622] on span "4" at bounding box center [872, 627] width 53 height 39
click at [846, 608] on input "4" at bounding box center [846, 608] width 0 height 0
click at [938, 635] on button "Next" at bounding box center [930, 701] width 61 height 31
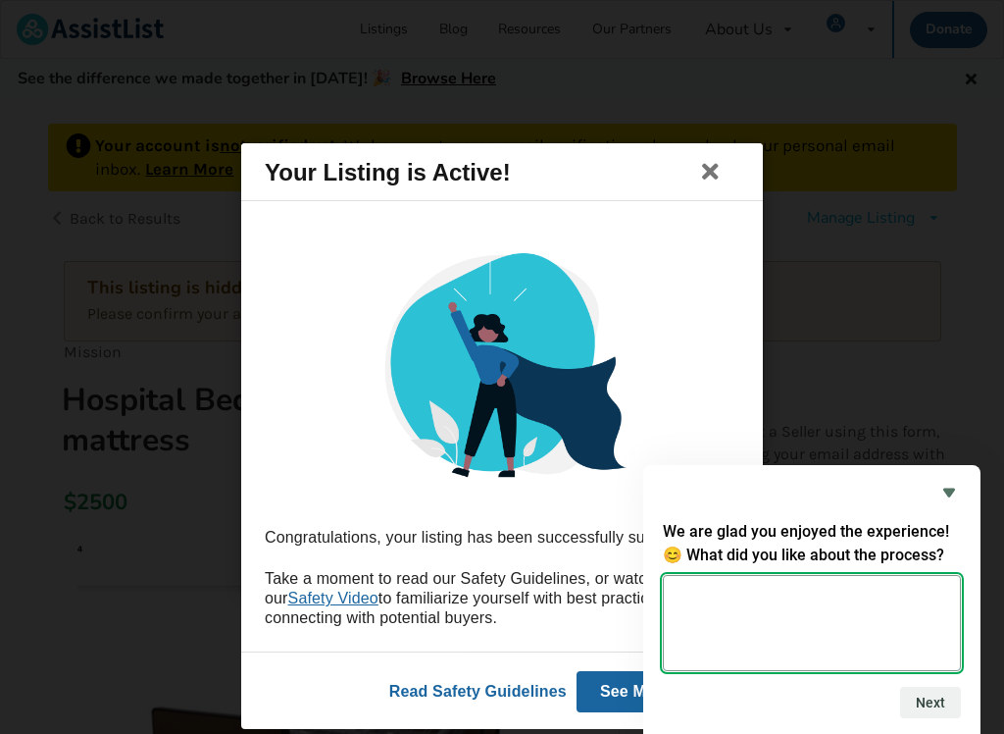
click at [765, 603] on textarea at bounding box center [812, 623] width 298 height 96
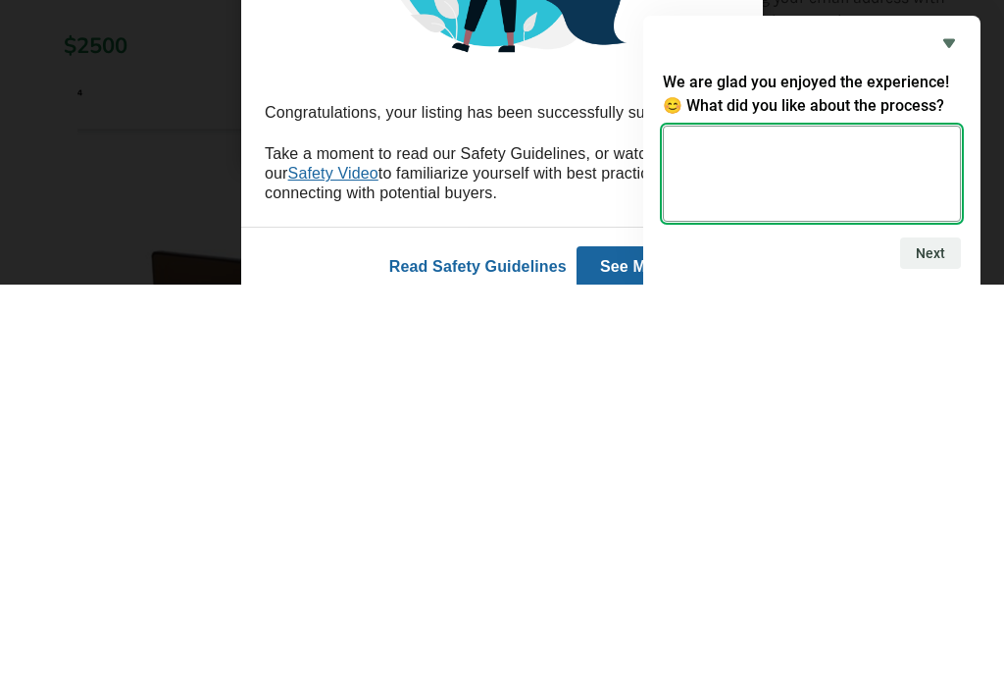
scroll to position [105, 0]
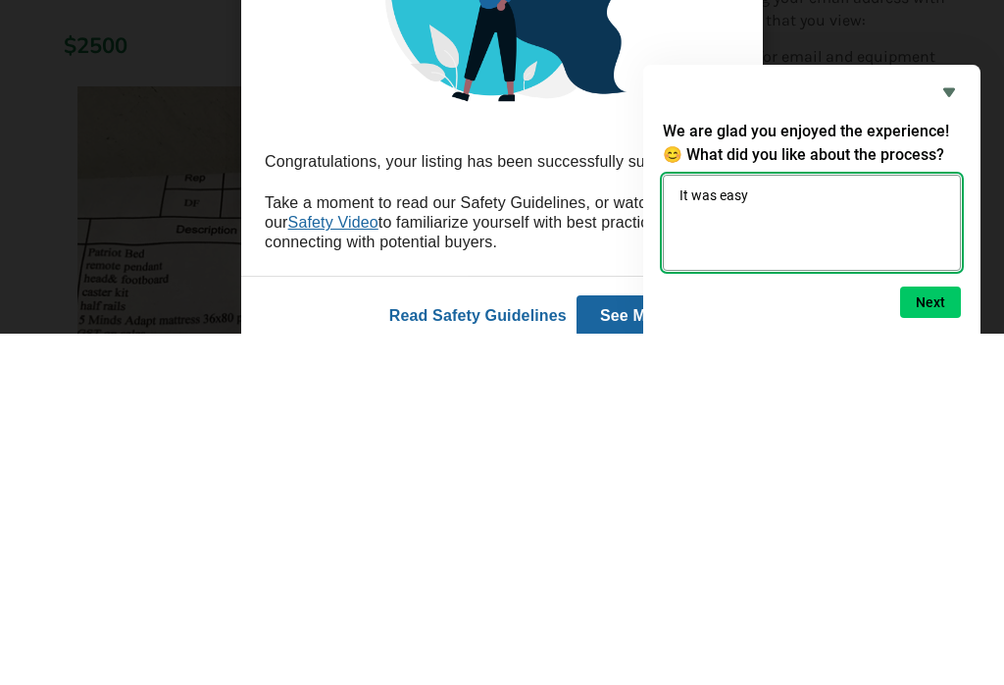
type textarea "It was easy"
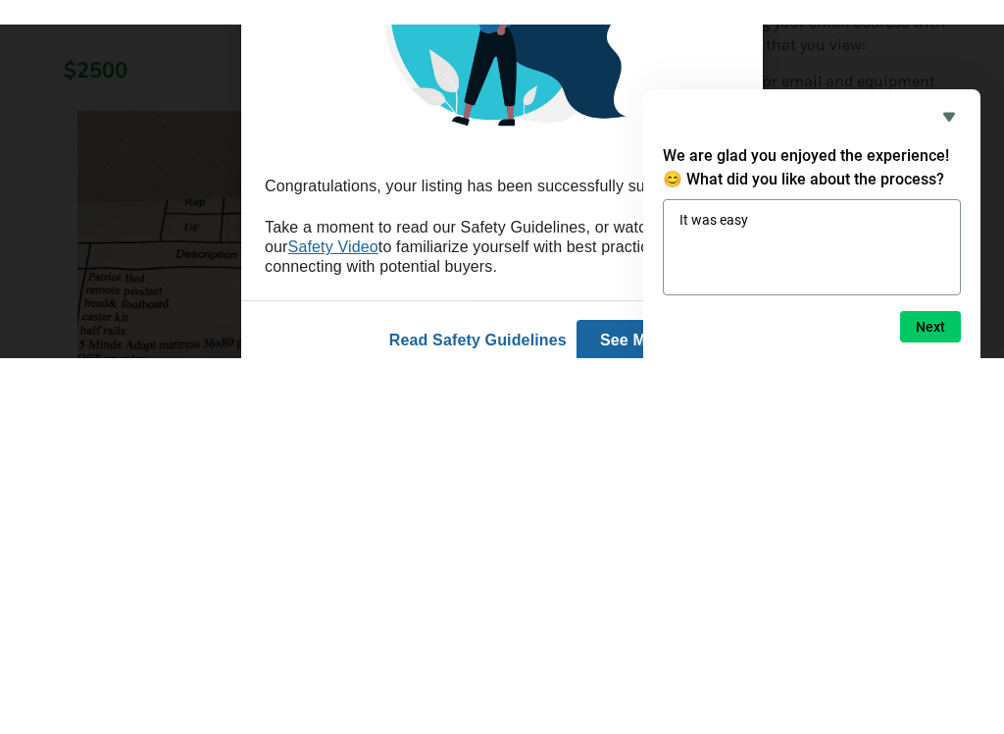
scroll to position [456, 0]
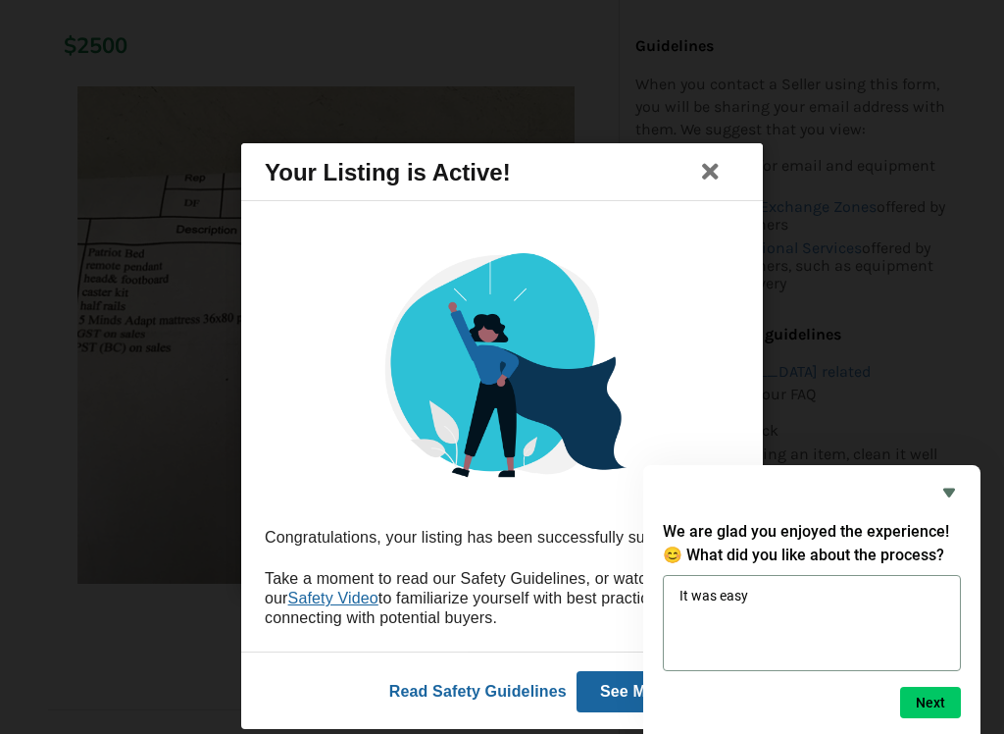
click at [926, 635] on button "Next" at bounding box center [930, 701] width 61 height 31
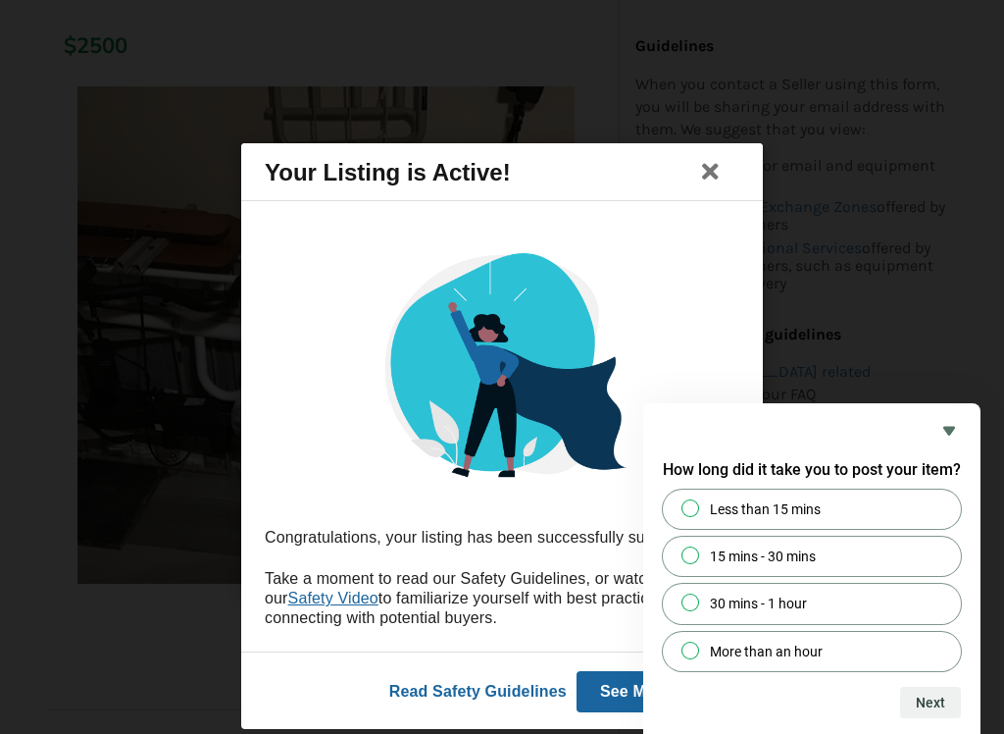
click at [693, 504] on input "Less than 15 mins" at bounding box center [691, 507] width 13 height 13
radio input "true"
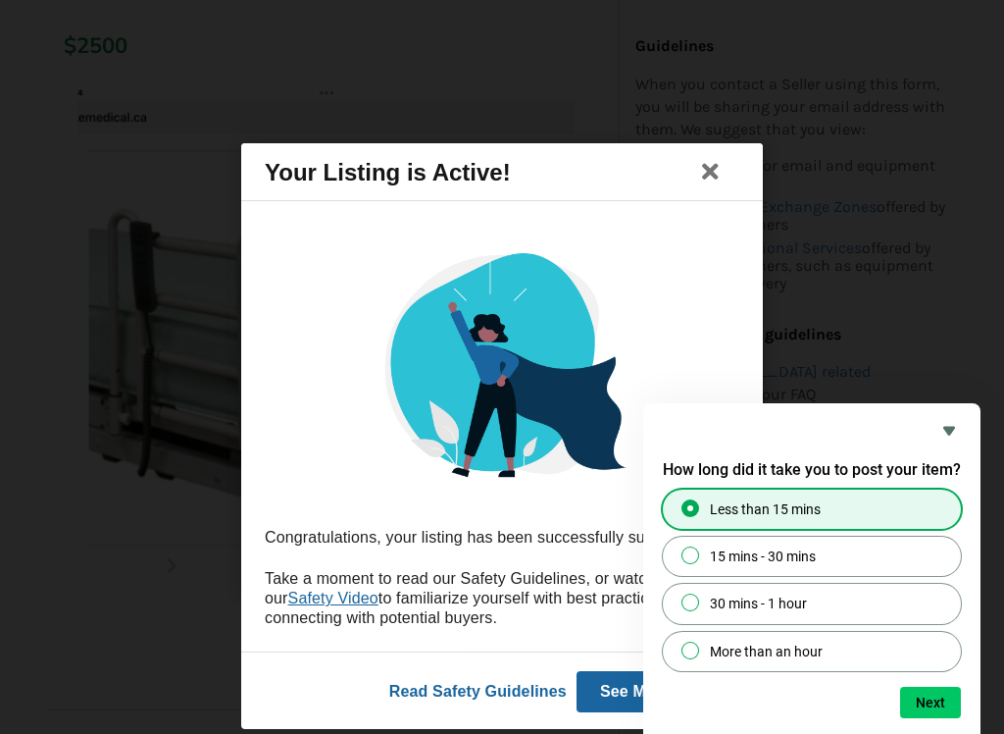
click at [923, 635] on button "Next" at bounding box center [930, 701] width 61 height 31
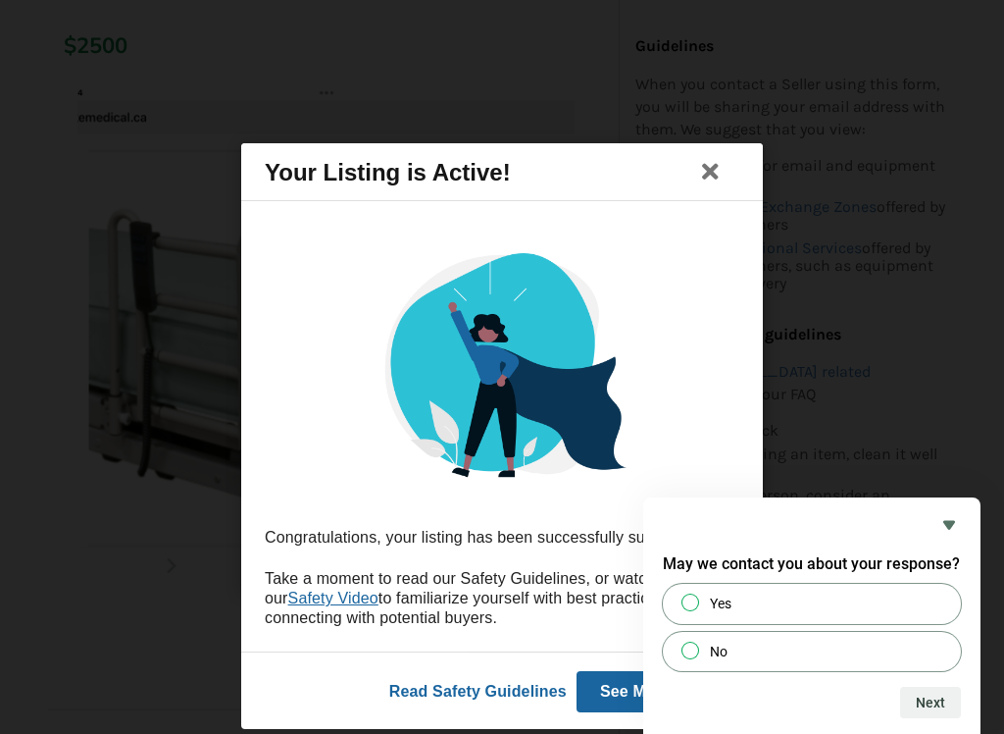
click at [687, 598] on input "Yes" at bounding box center [691, 602] width 13 height 13
radio input "true"
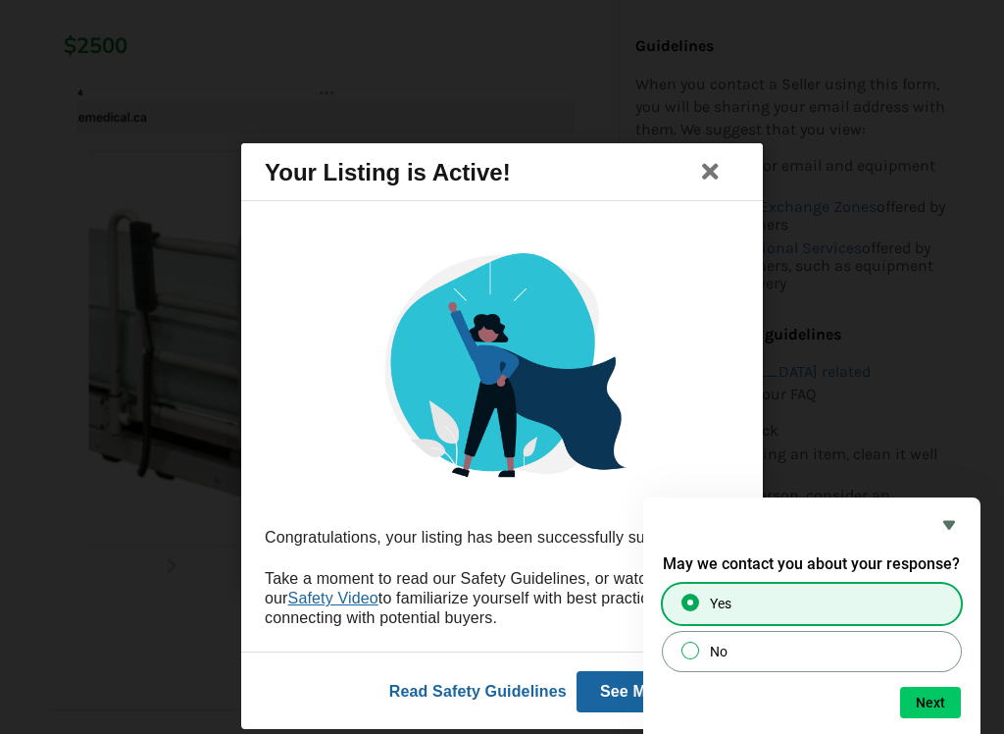
click at [915, 635] on button "Next" at bounding box center [930, 701] width 61 height 31
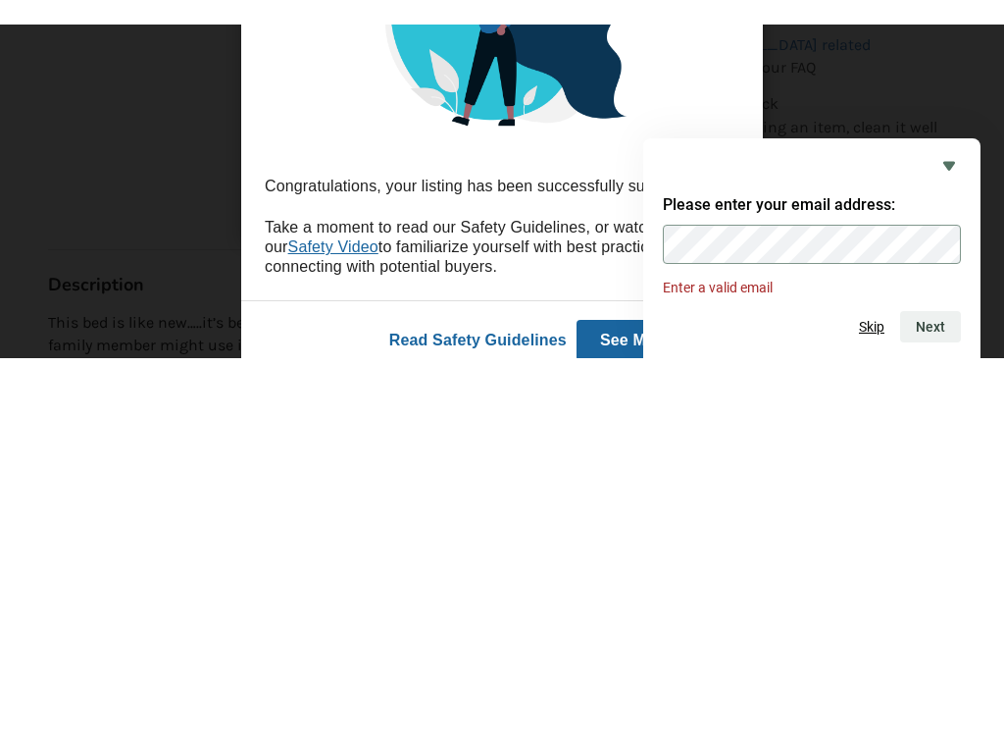
scroll to position [940, 0]
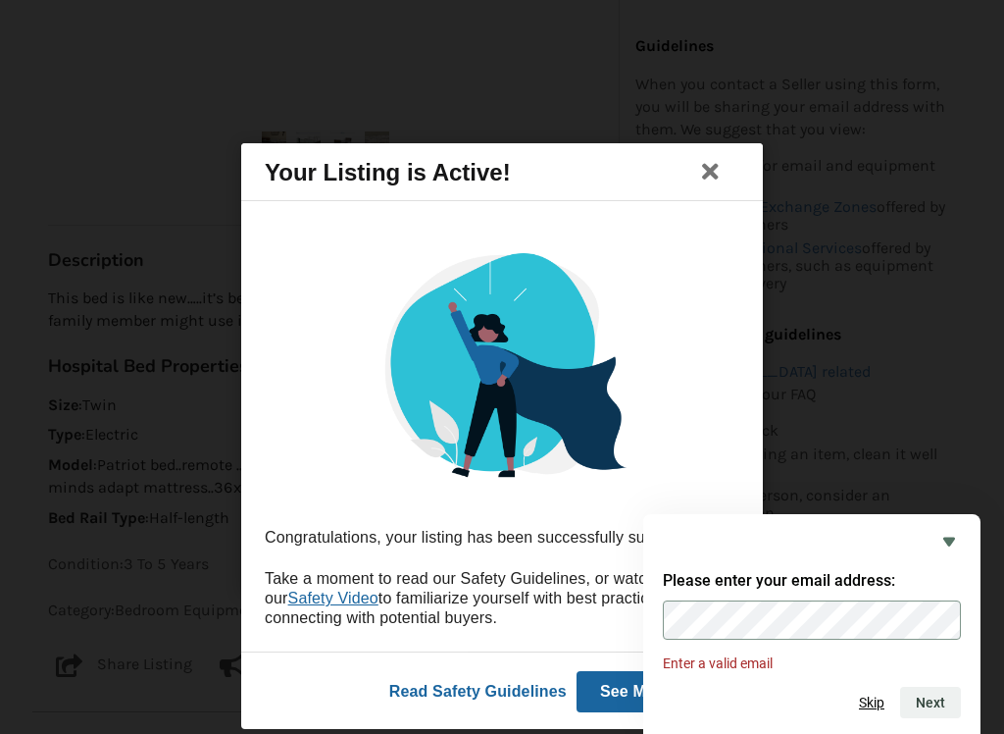
click at [876, 635] on button "Skip" at bounding box center [871, 702] width 25 height 16
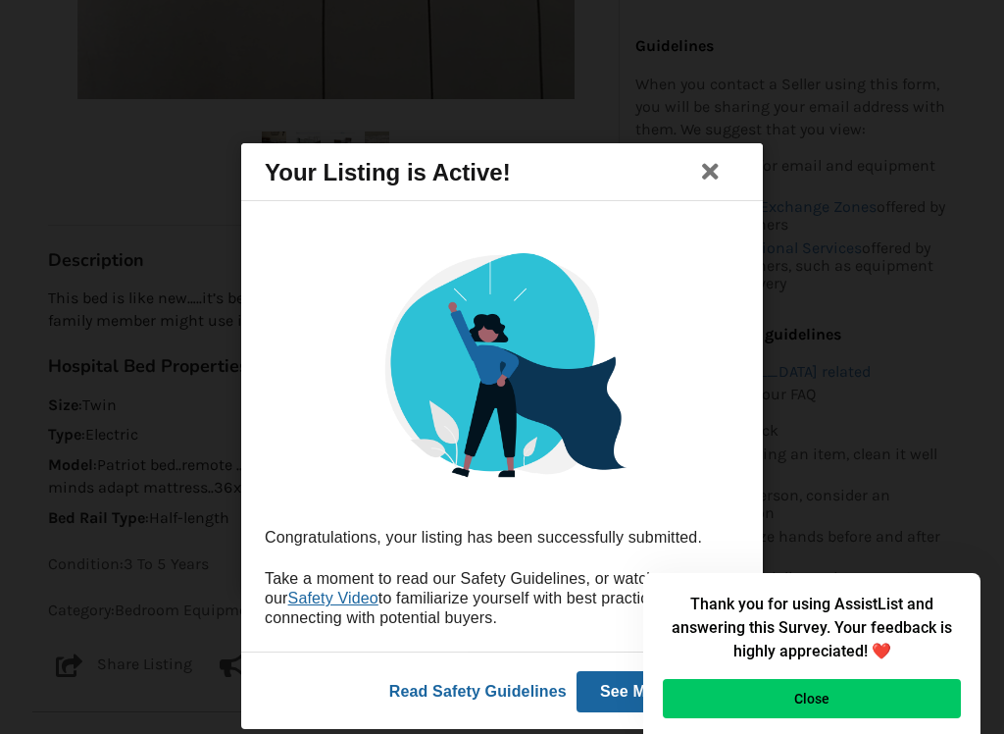
click at [854, 635] on button "Close" at bounding box center [812, 698] width 298 height 39
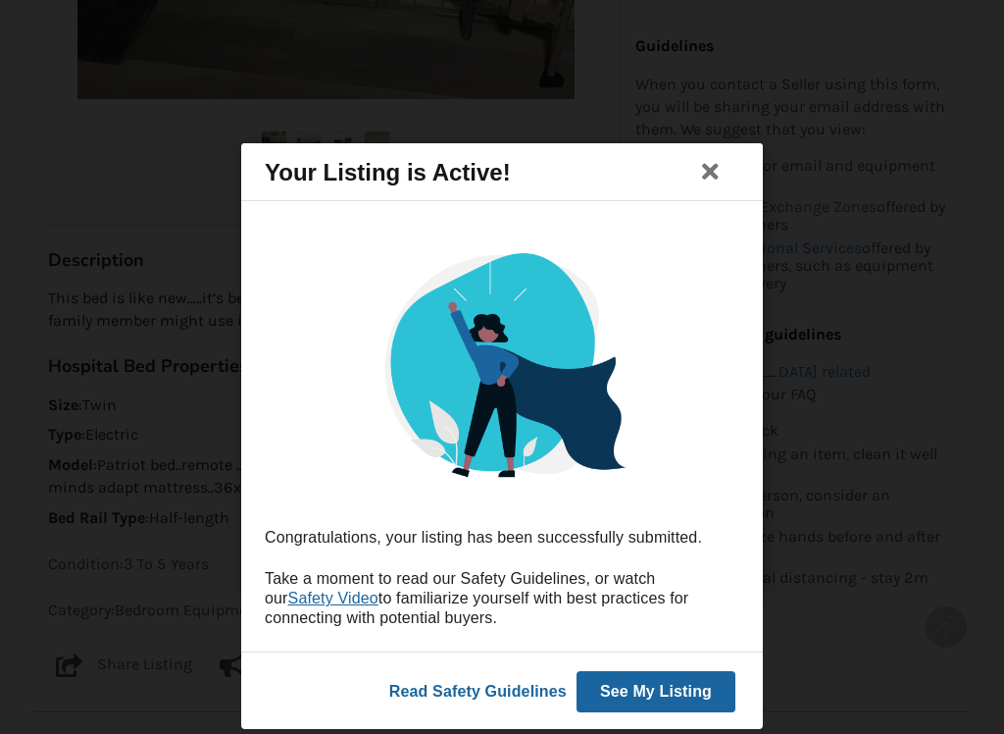
click at [656, 635] on button "See My Listing" at bounding box center [656, 691] width 159 height 41
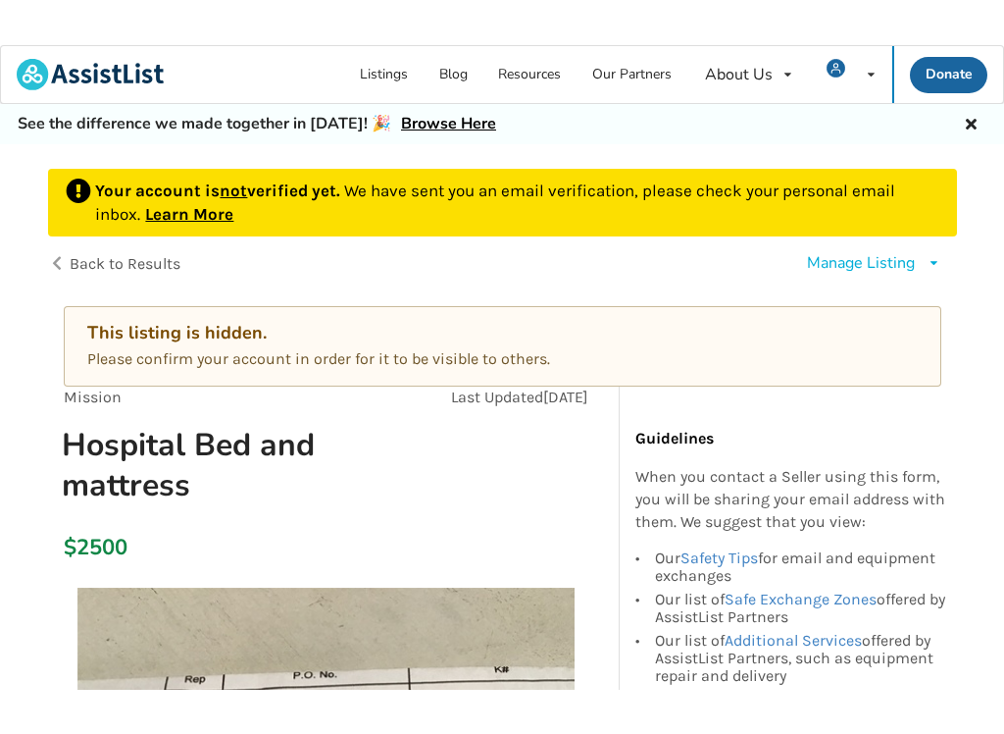
scroll to position [1, 0]
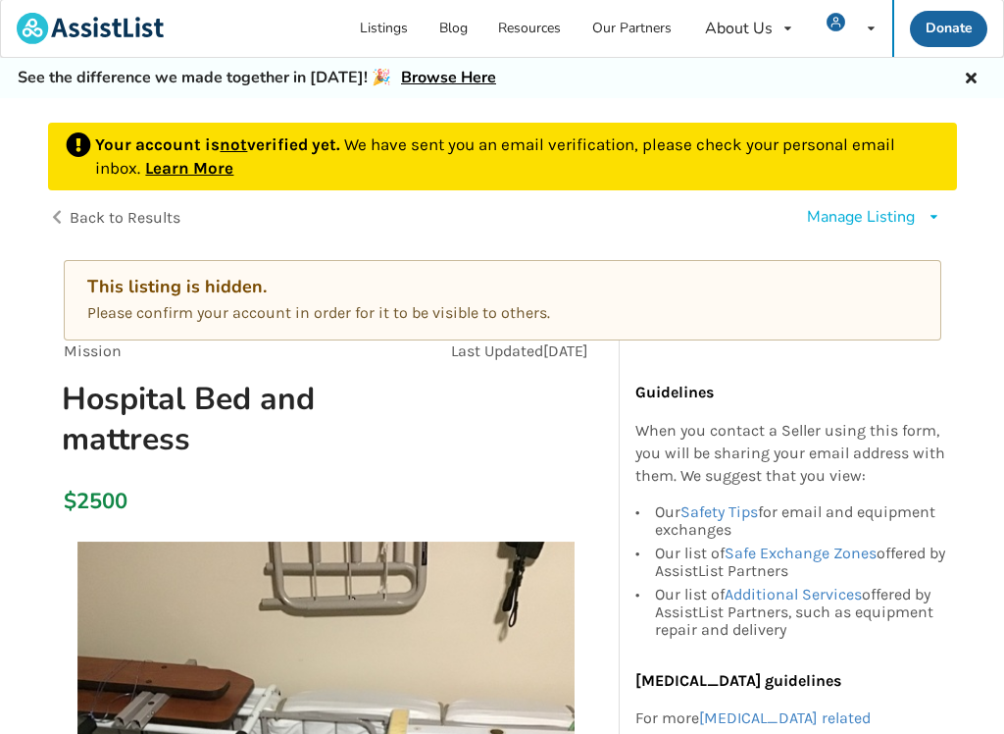
click at [671, 154] on p "Your account is not verified yet. We have sent you an email verification, pleas…" at bounding box center [516, 156] width 843 height 48
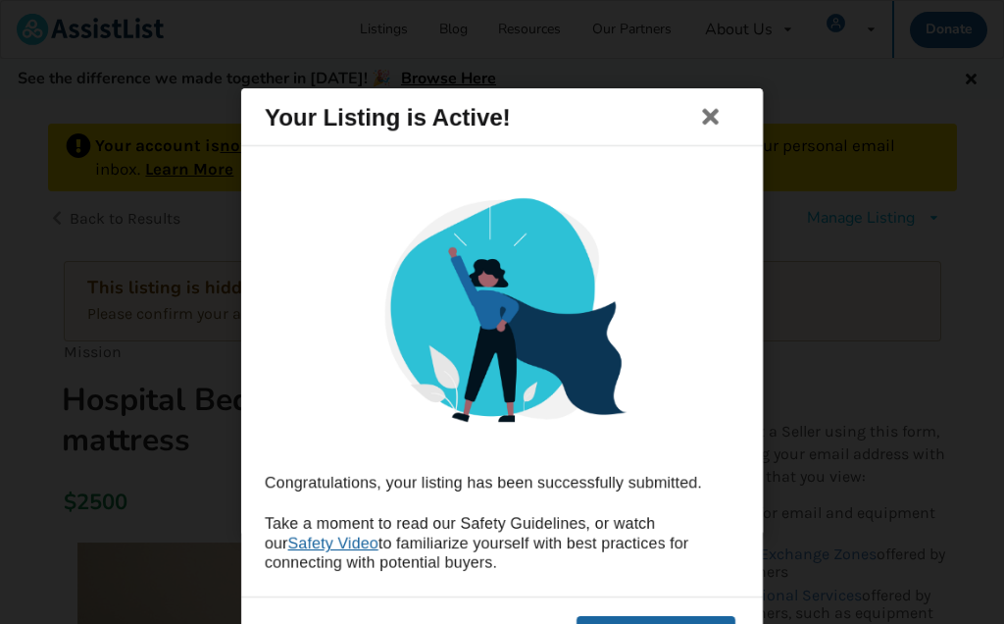
click at [708, 126] on icon at bounding box center [710, 117] width 27 height 24
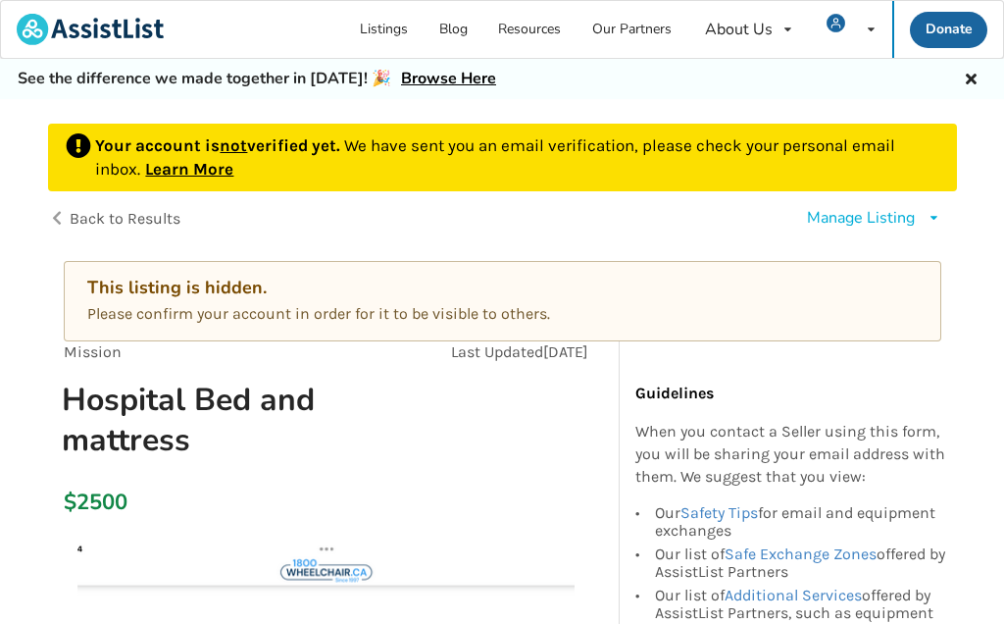
click at [816, 163] on p "Your account is not verified yet. We have sent you an email verification, pleas…" at bounding box center [516, 157] width 843 height 48
